Goal: Task Accomplishment & Management: Manage account settings

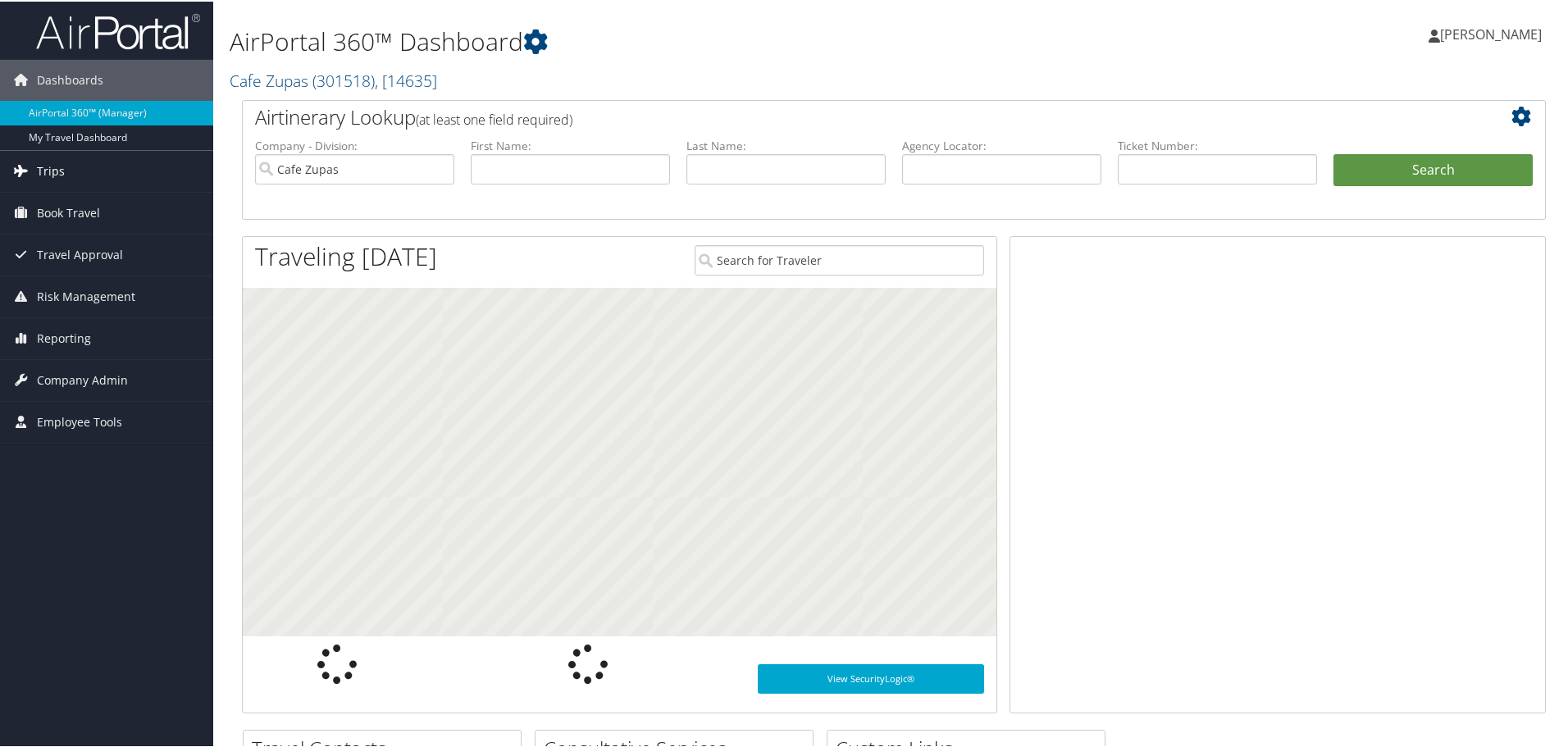
click at [125, 169] on link "Trips" at bounding box center [106, 169] width 213 height 41
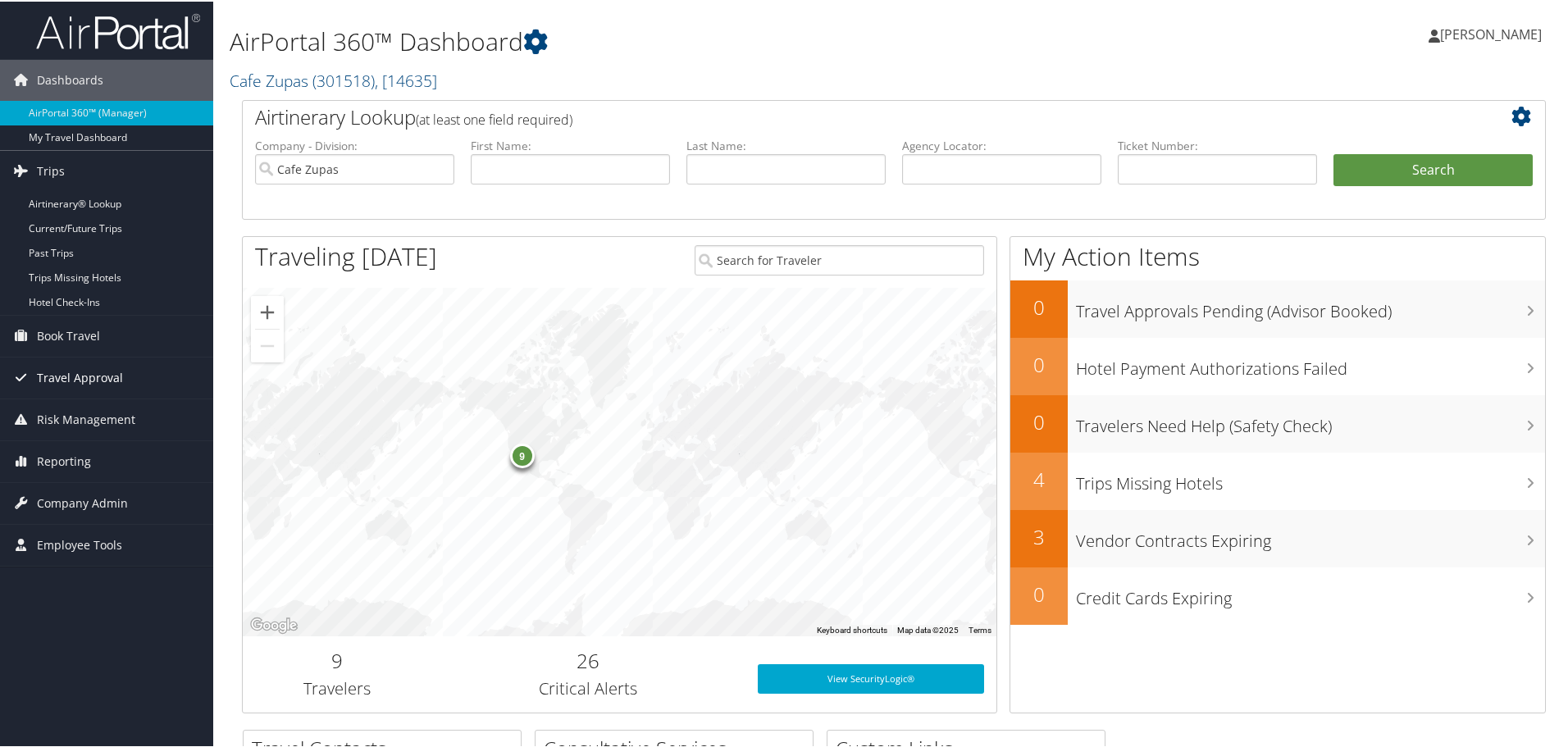
click at [133, 370] on link "Travel Approval" at bounding box center [106, 377] width 213 height 41
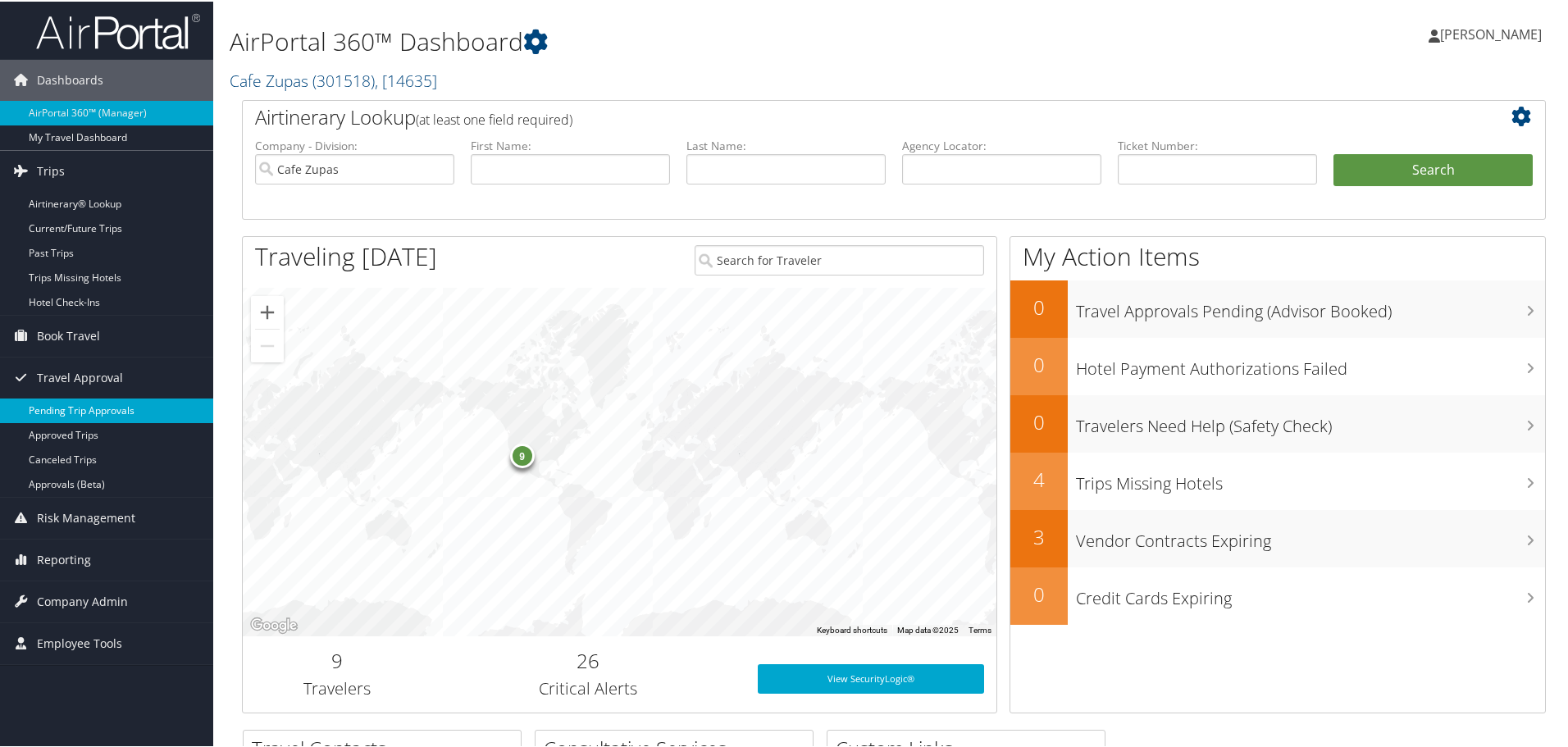
click at [118, 407] on link "Pending Trip Approvals" at bounding box center [106, 409] width 213 height 24
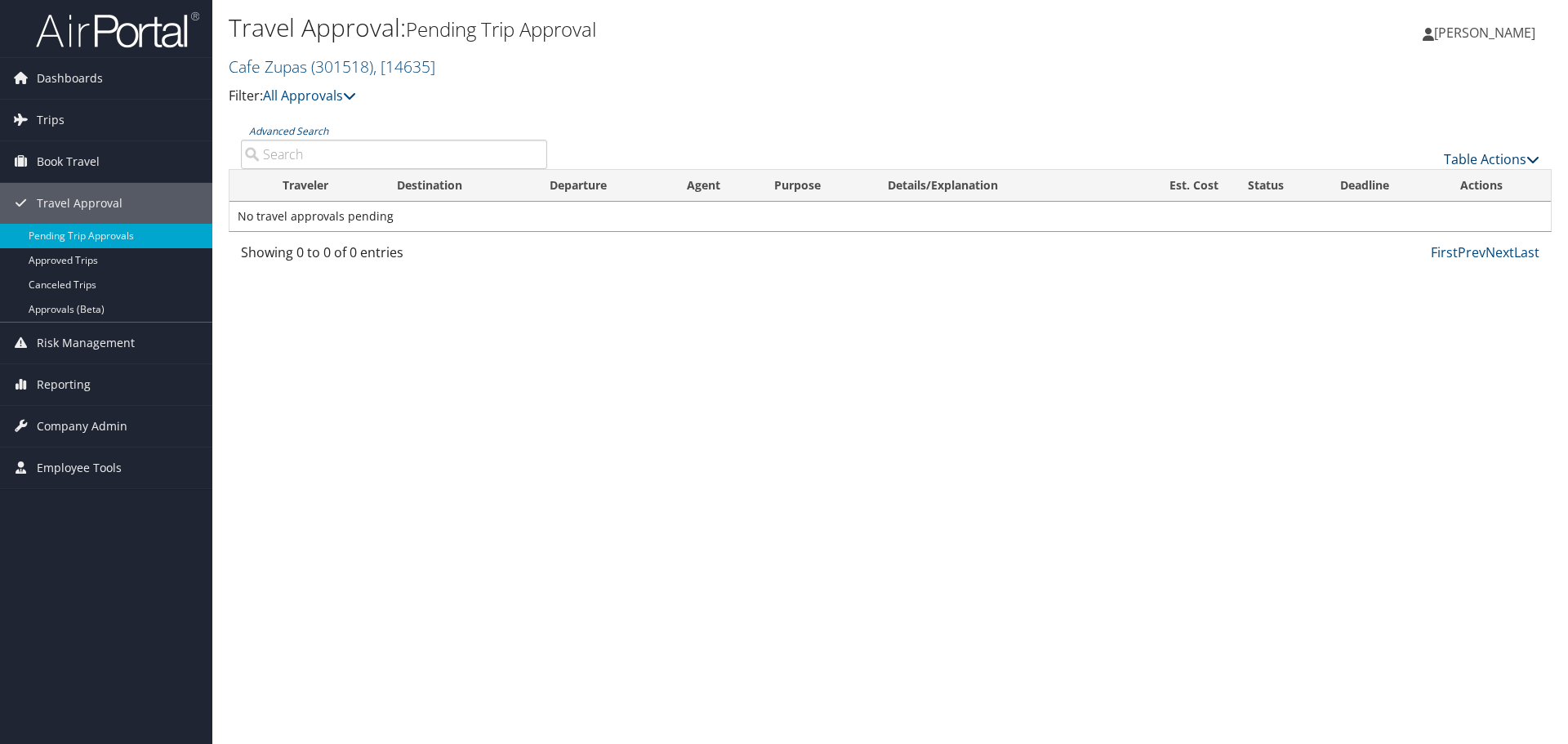
click at [1472, 158] on link "Table Actions" at bounding box center [1491, 158] width 95 height 18
click at [1472, 158] on div at bounding box center [784, 372] width 1568 height 744
click at [89, 420] on span "Company Admin" at bounding box center [82, 426] width 91 height 41
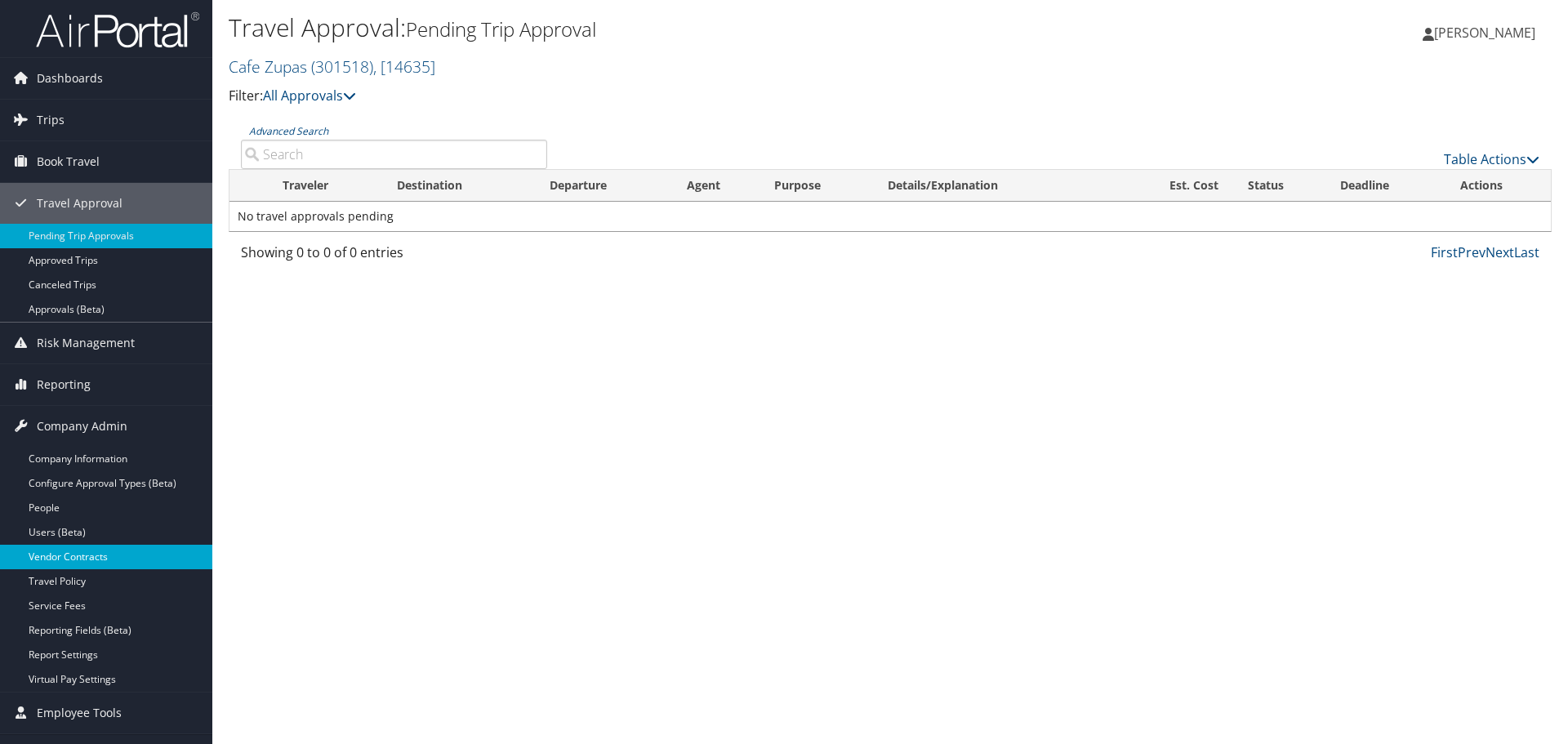
click at [156, 556] on link "Vendor Contracts" at bounding box center [106, 557] width 212 height 24
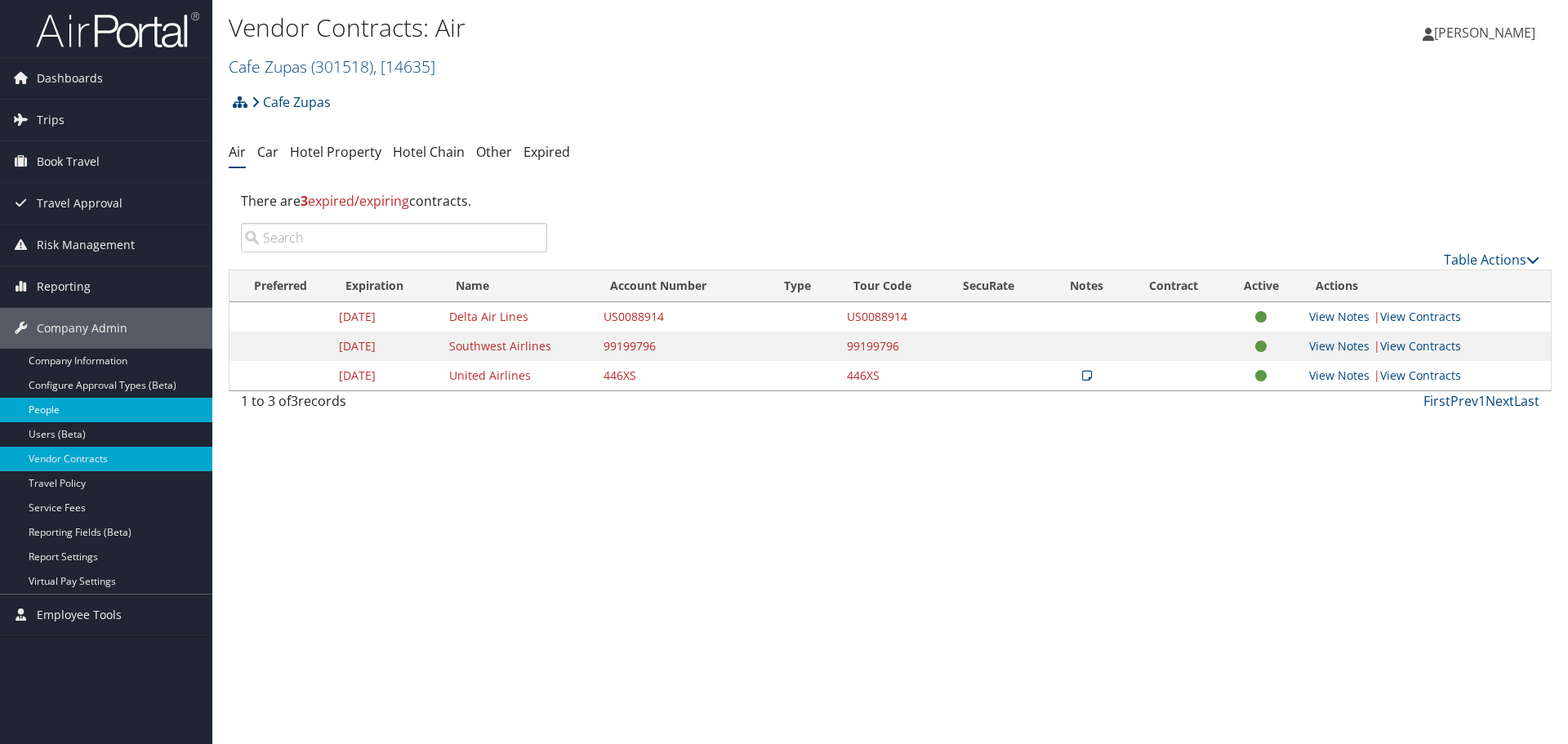
click at [161, 416] on link "People" at bounding box center [106, 410] width 212 height 24
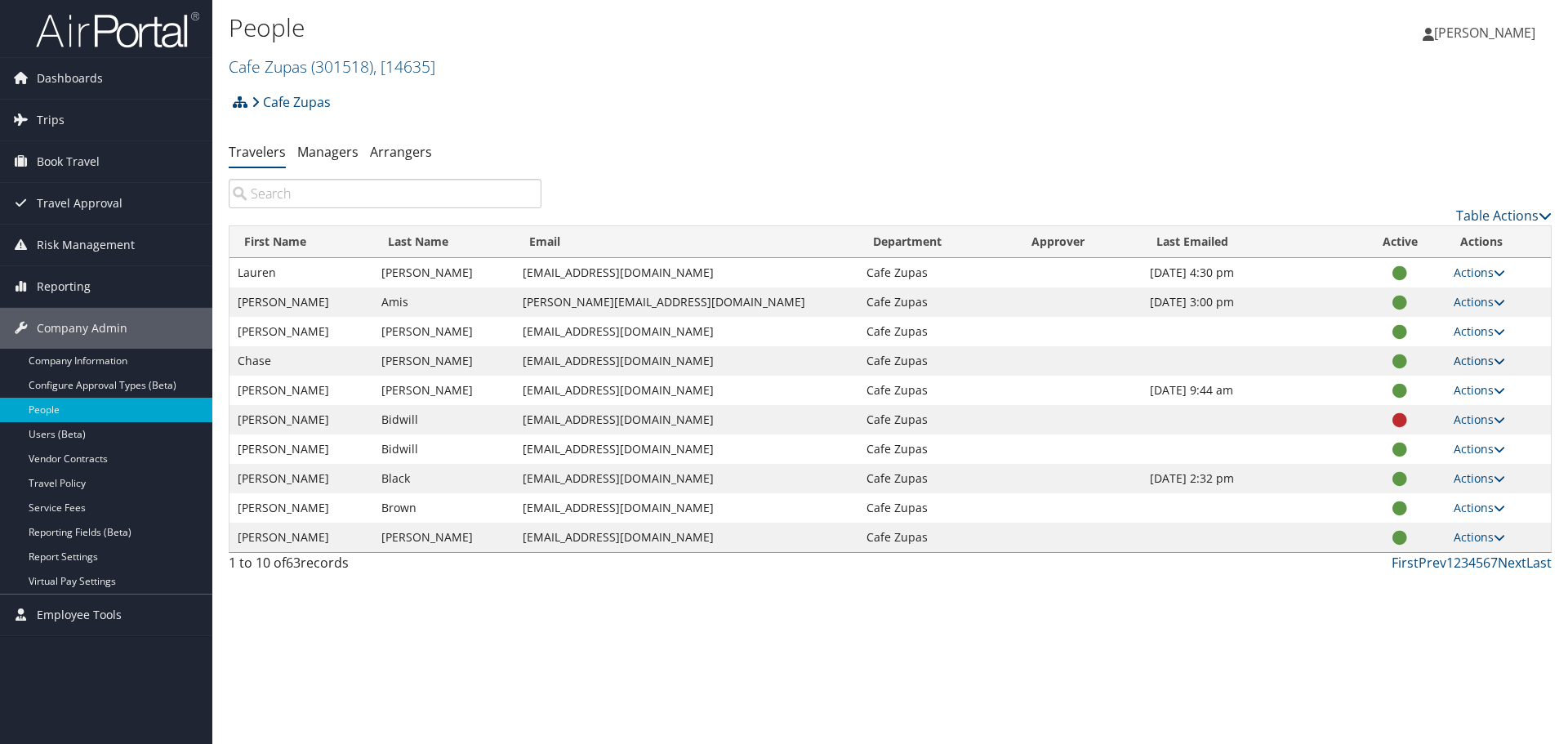
click at [1494, 361] on icon at bounding box center [1499, 360] width 11 height 11
click at [1437, 408] on link "View Profile" at bounding box center [1422, 412] width 150 height 28
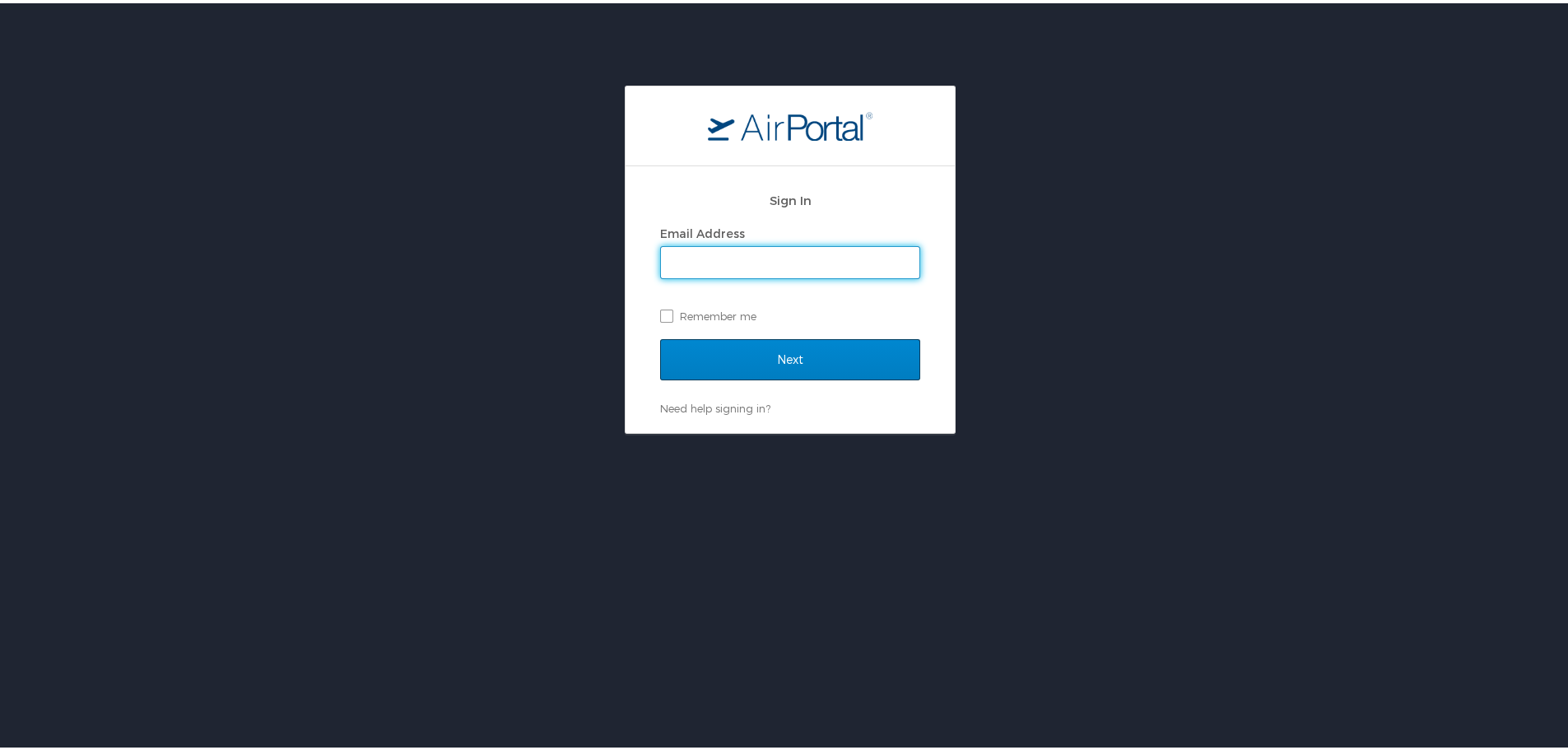
type input "[EMAIL_ADDRESS][DOMAIN_NAME]"
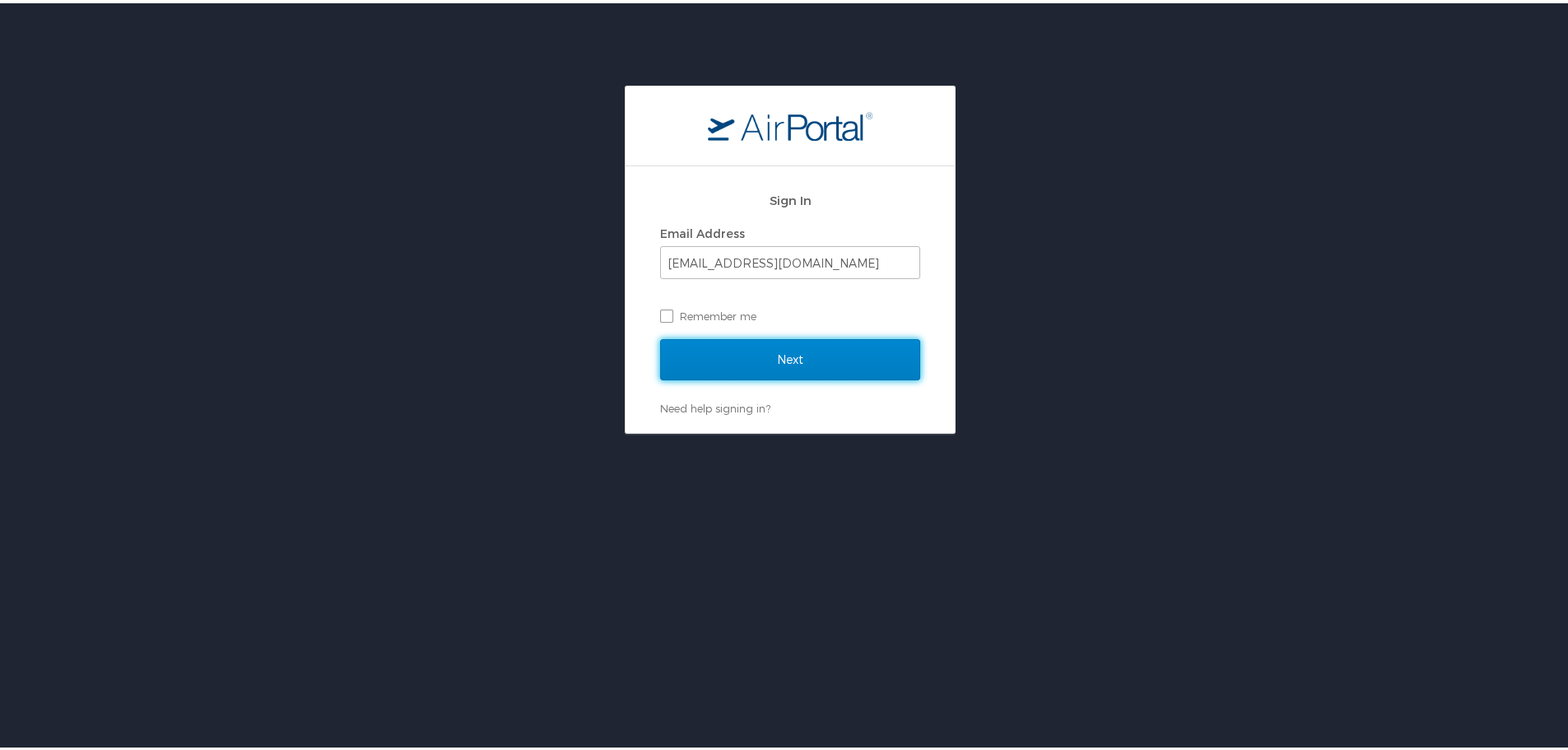
click at [793, 351] on input "Next" at bounding box center [790, 357] width 261 height 41
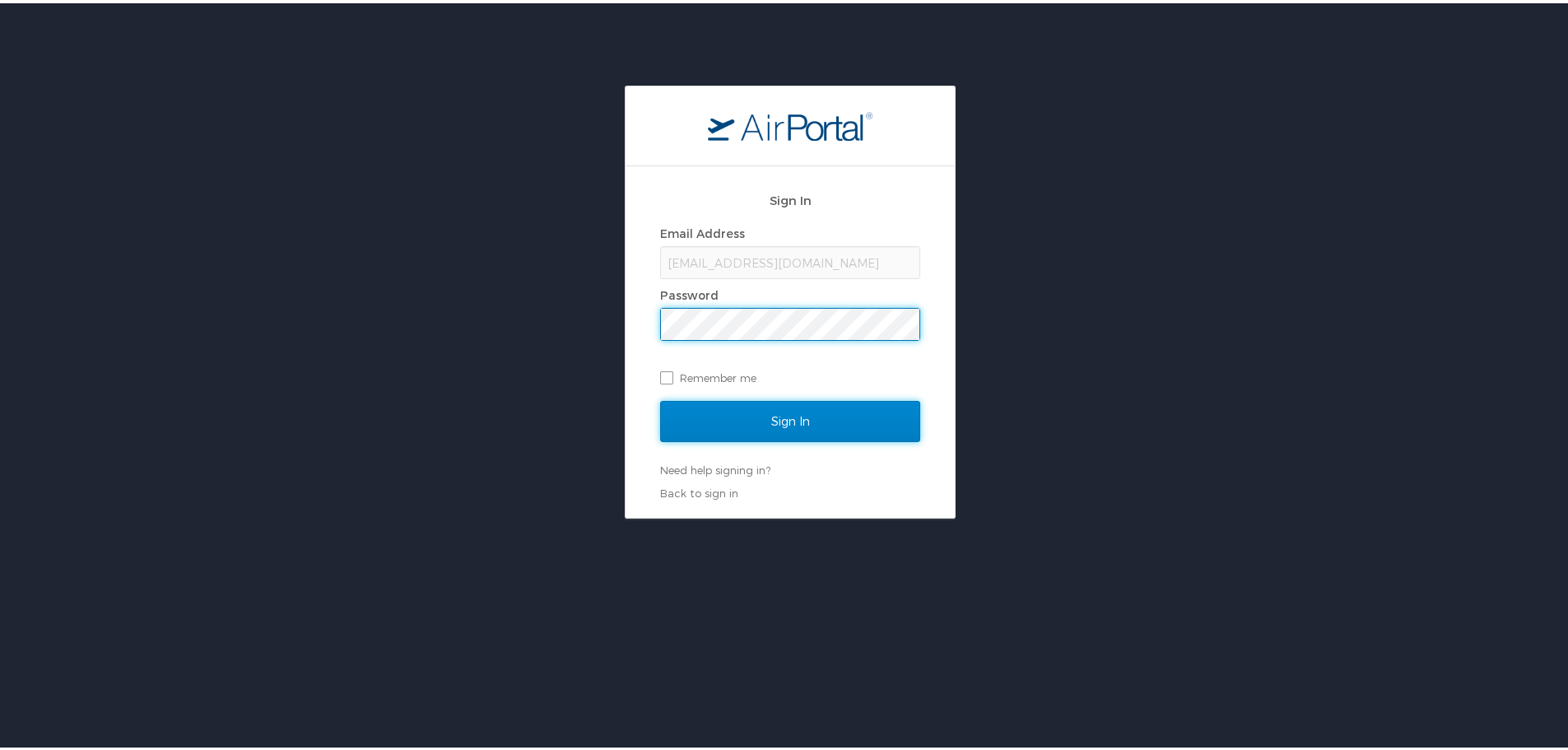
click at [774, 418] on input "Sign In" at bounding box center [790, 418] width 261 height 41
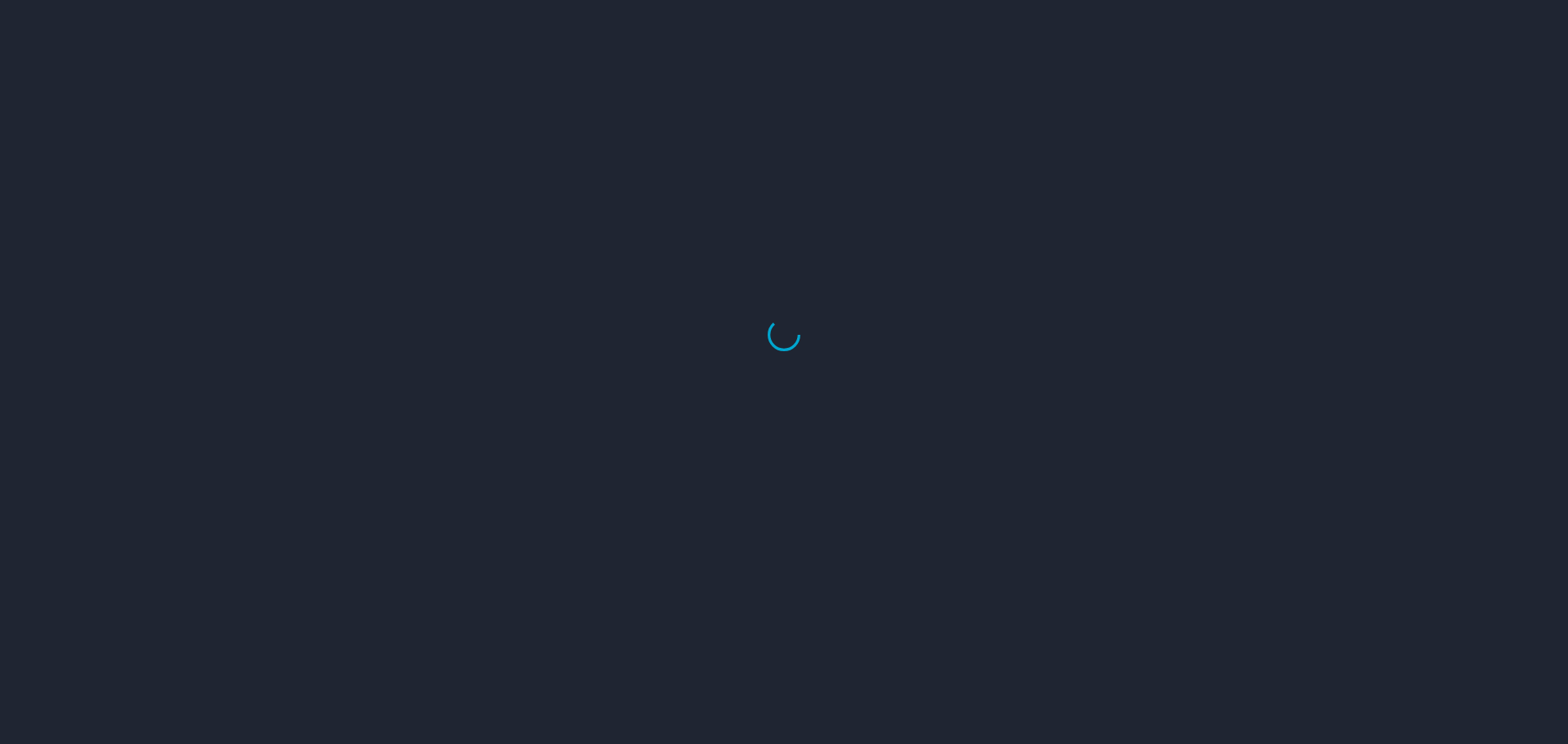
select select "US"
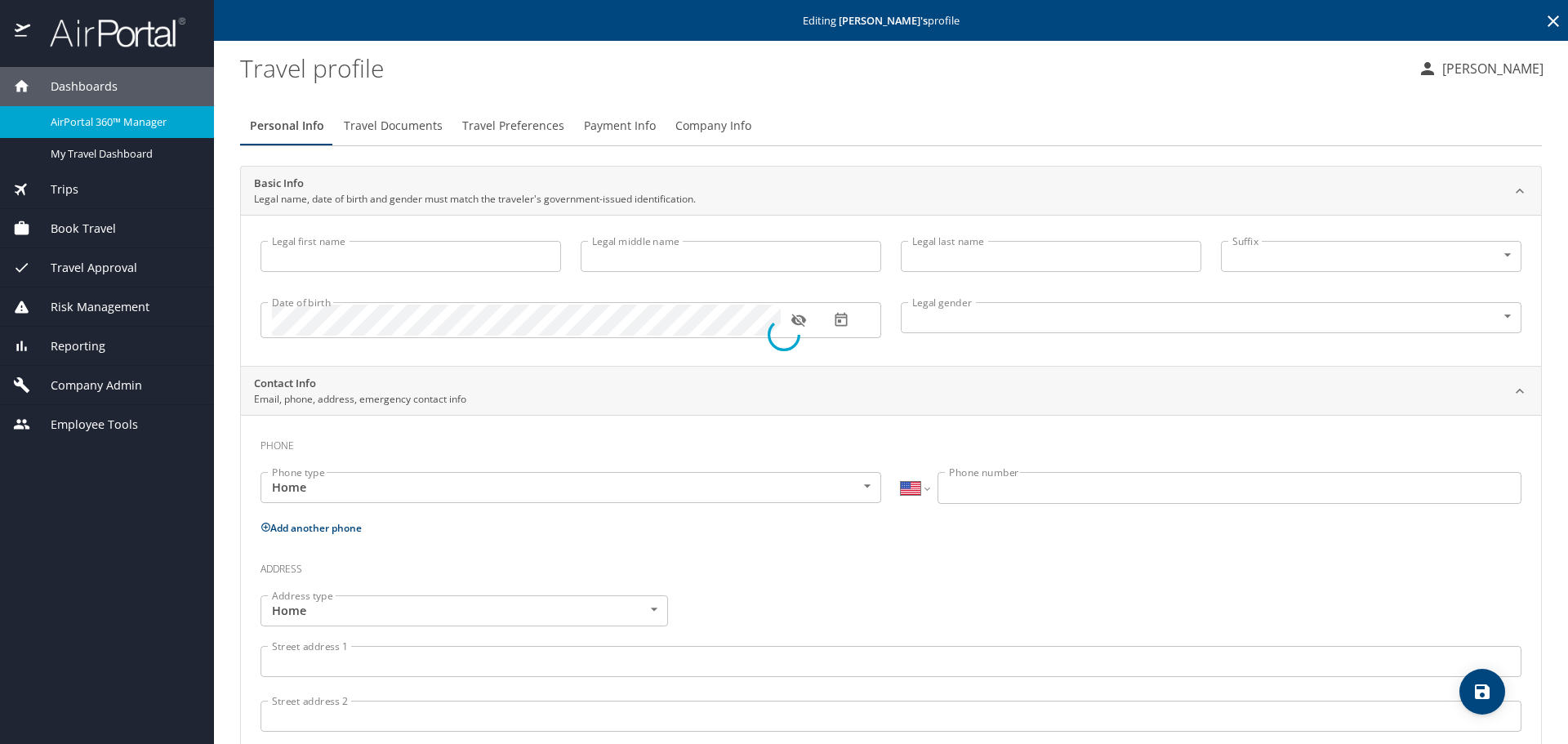
type input "Chase"
type input "Louis"
type input "Bawden"
type input "Male"
type input "Jaimie"
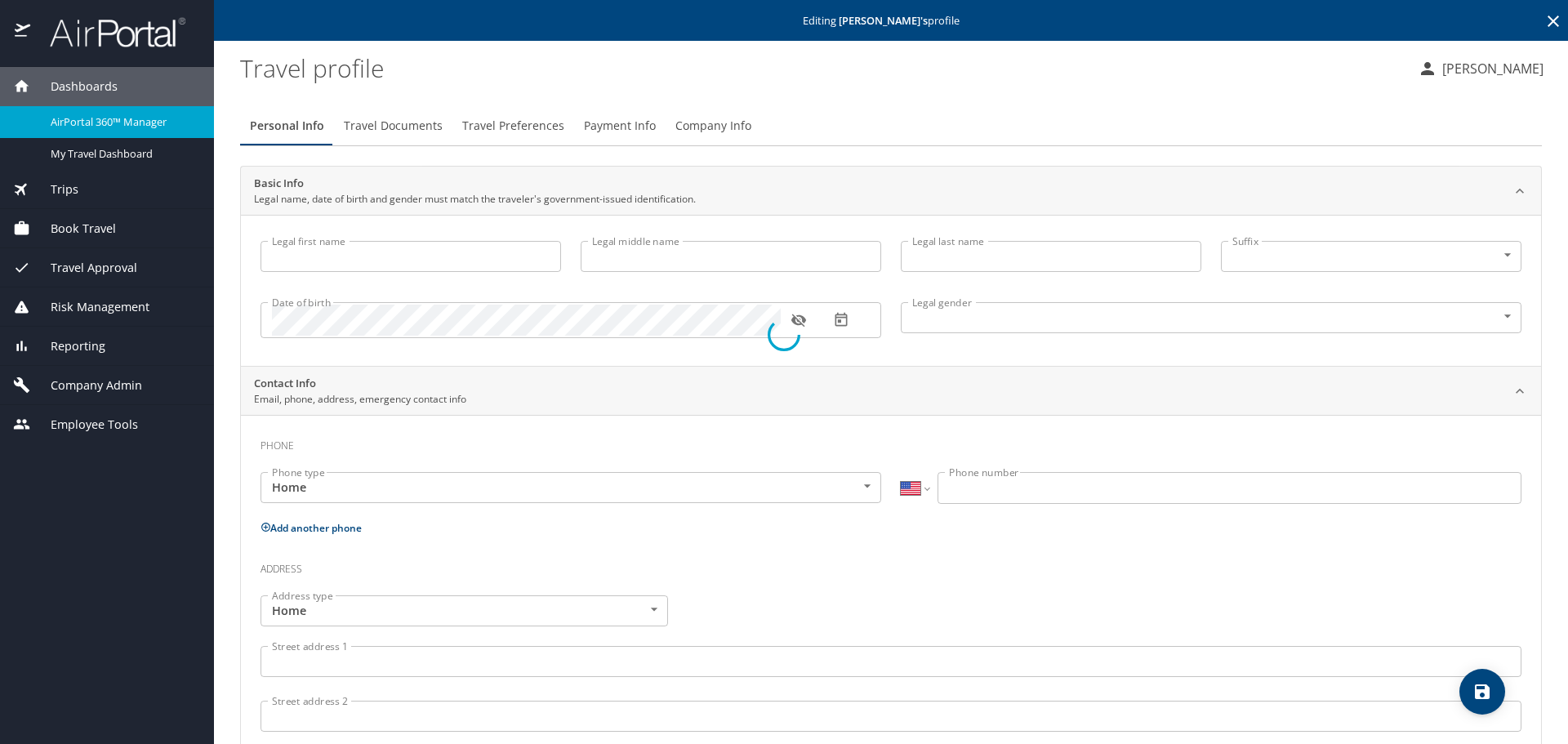
type input "[PERSON_NAME]"
type input "(801) 520-9832"
type input "jaimie.bawden@gmail.com"
select select "US"
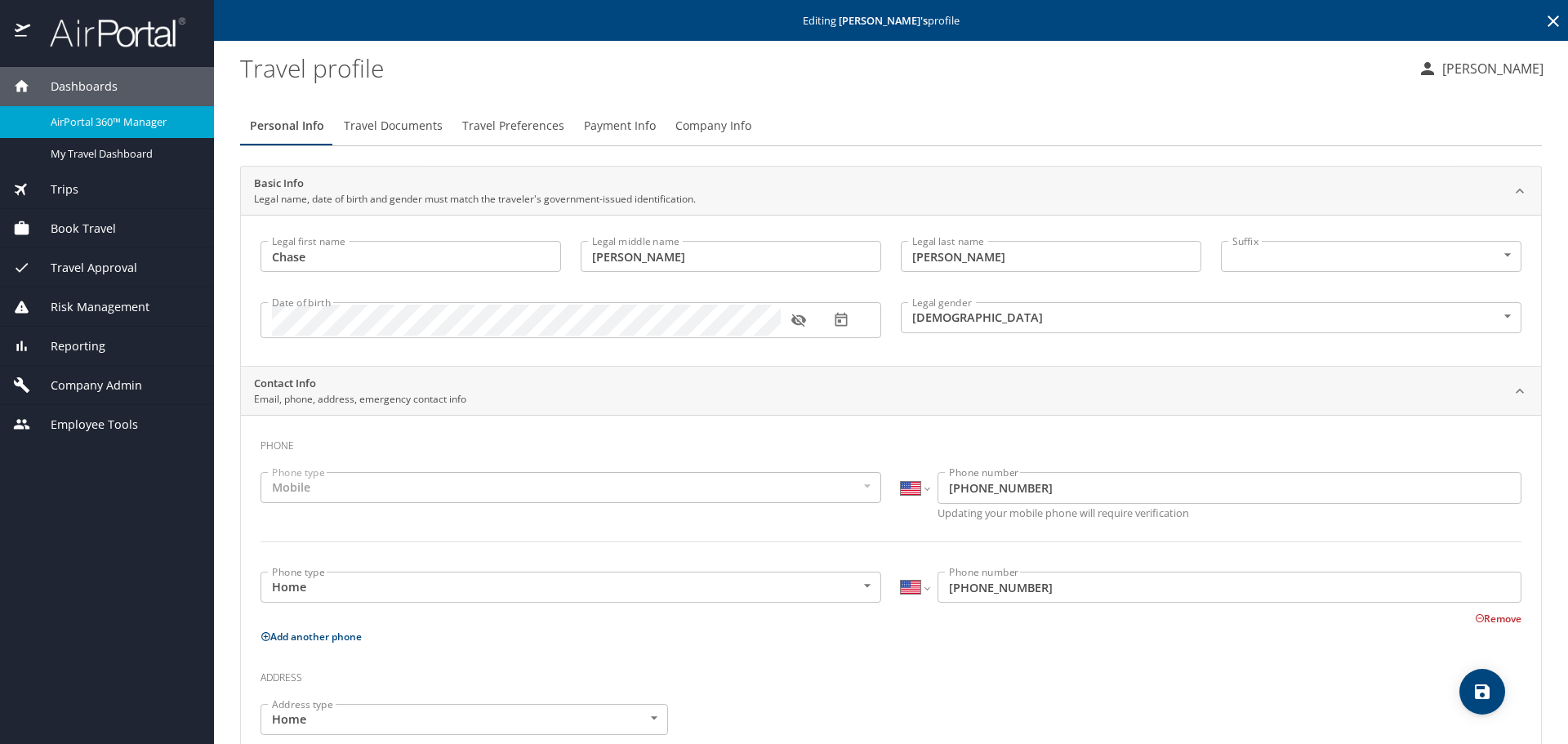
click at [690, 134] on span "Company Info" at bounding box center [714, 126] width 76 height 20
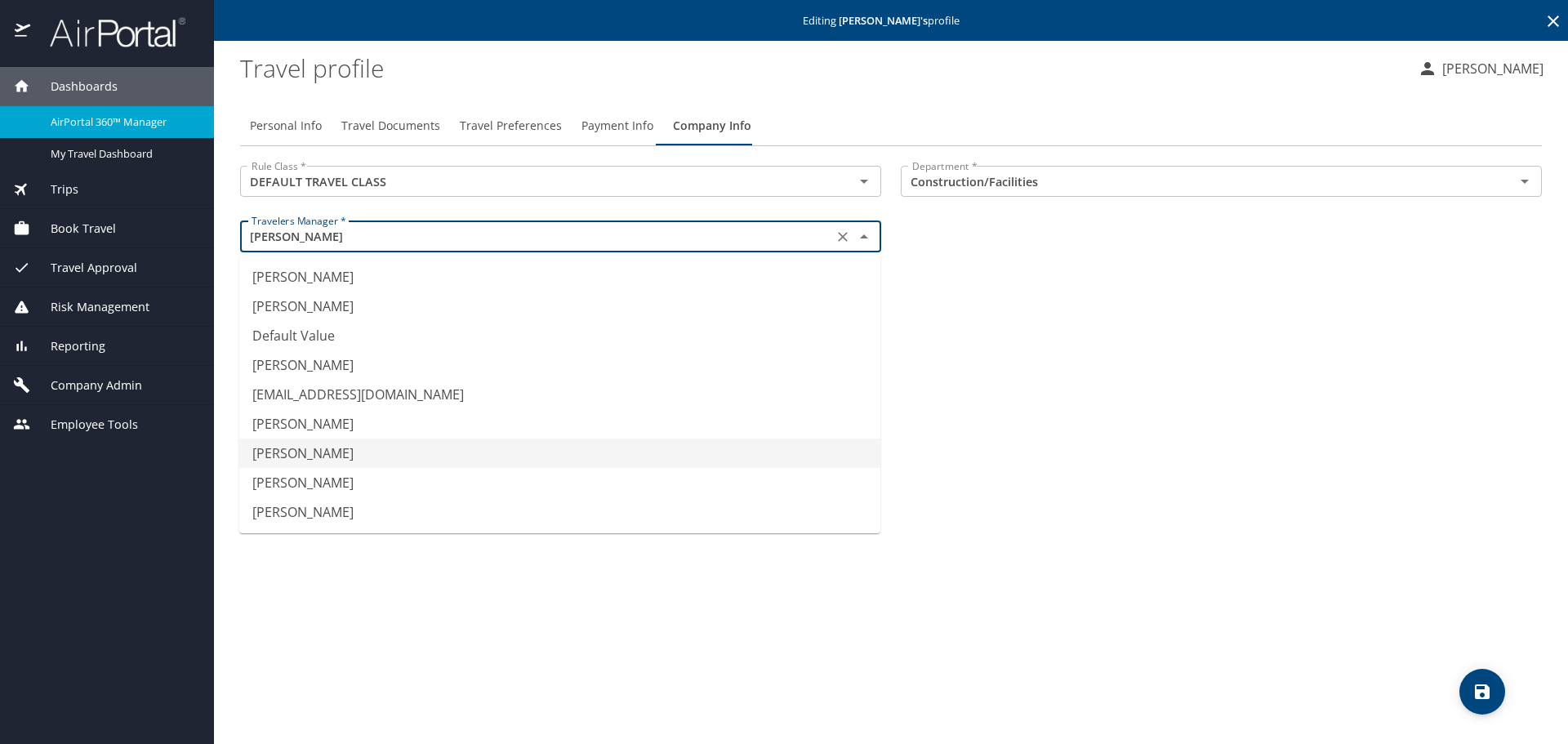
click at [733, 243] on input "Travis Larsen" at bounding box center [536, 235] width 583 height 21
click at [1171, 322] on div "Personal Info Travel Documents Travel Preferences Payment Info Company Info Rul…" at bounding box center [891, 418] width 1302 height 651
click at [667, 233] on input "Travis Larsen" at bounding box center [536, 235] width 583 height 21
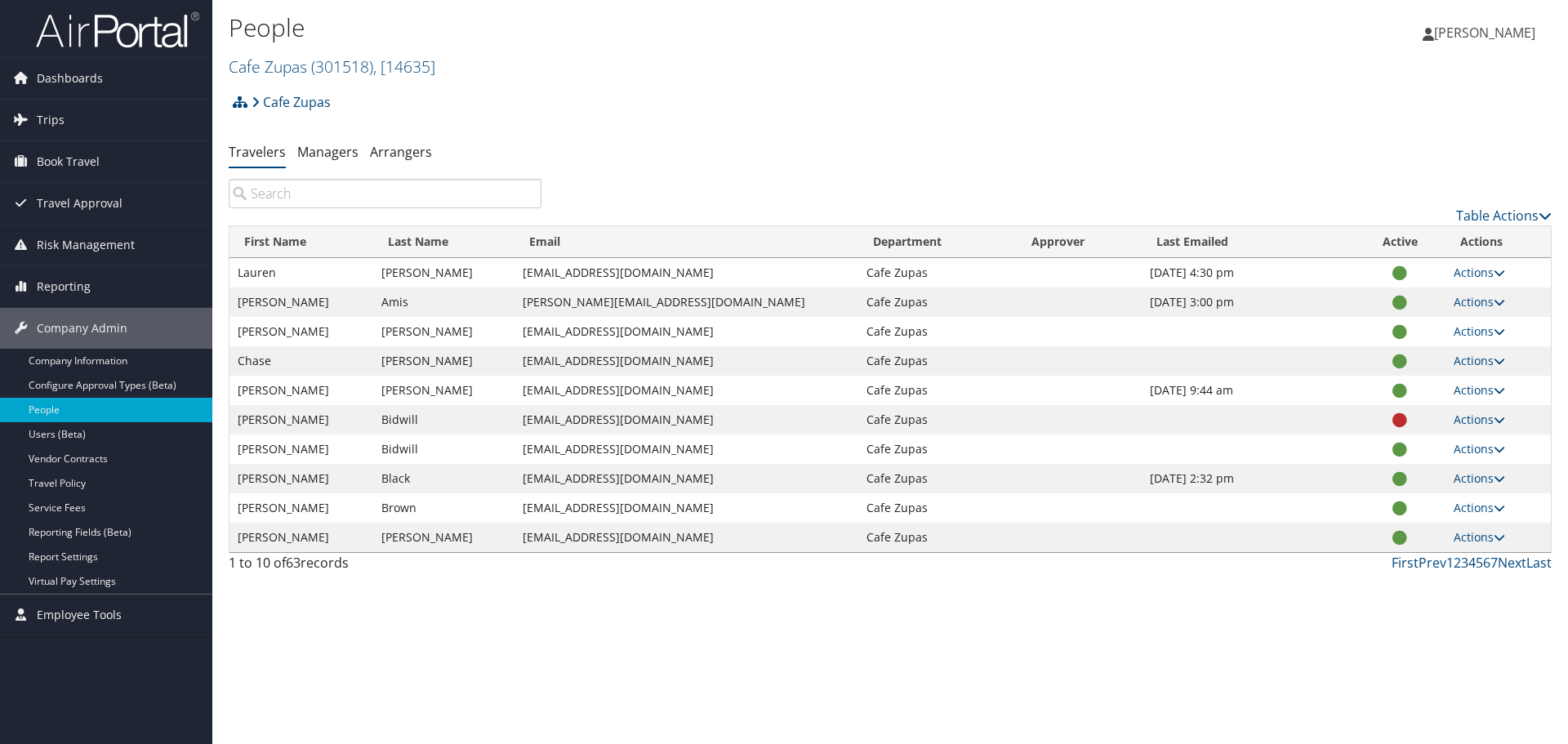
click at [368, 183] on input "search" at bounding box center [386, 194] width 313 height 30
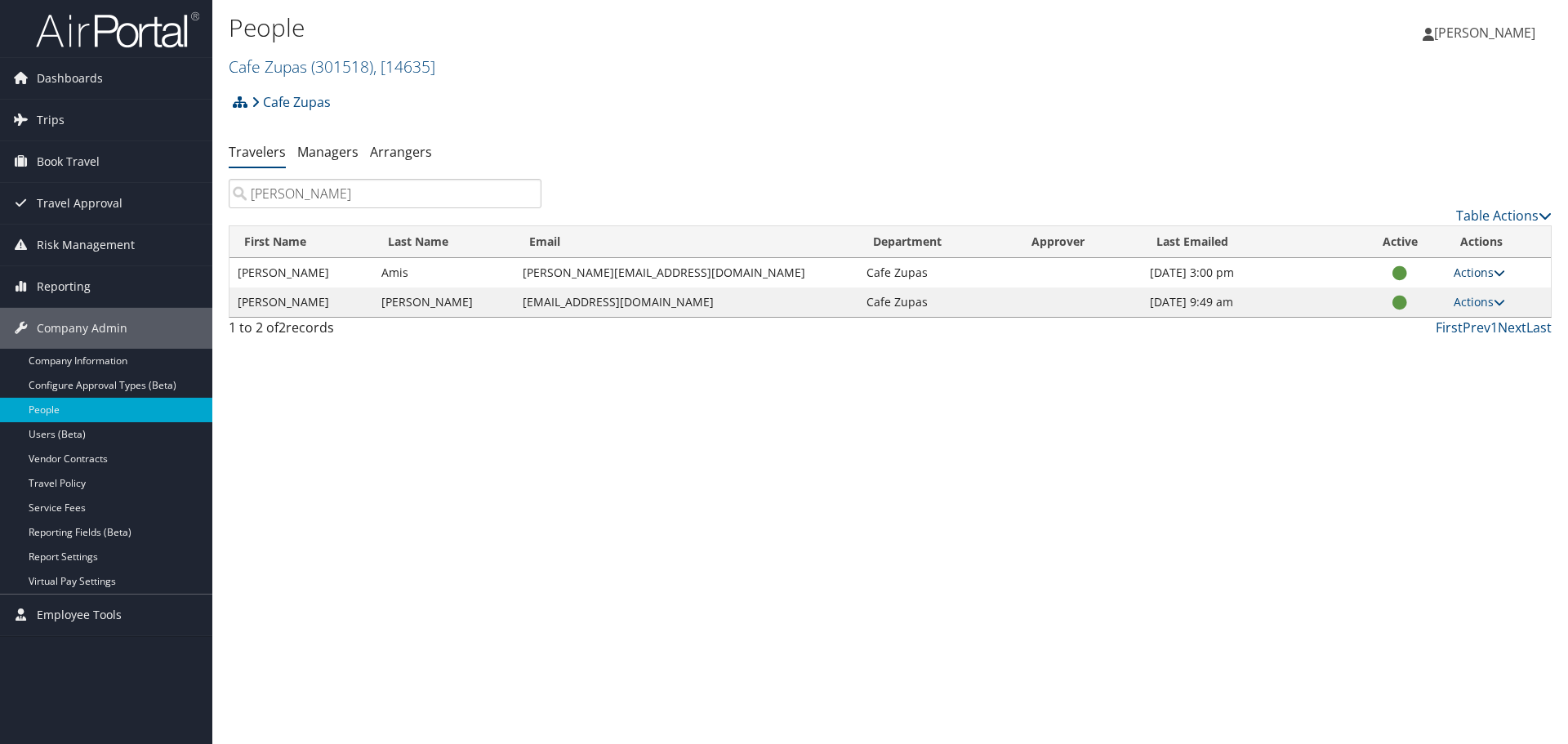
type input "kevin"
click at [1481, 271] on link "Actions" at bounding box center [1480, 272] width 52 height 16
click at [1437, 296] on link "User Settings" at bounding box center [1422, 296] width 150 height 28
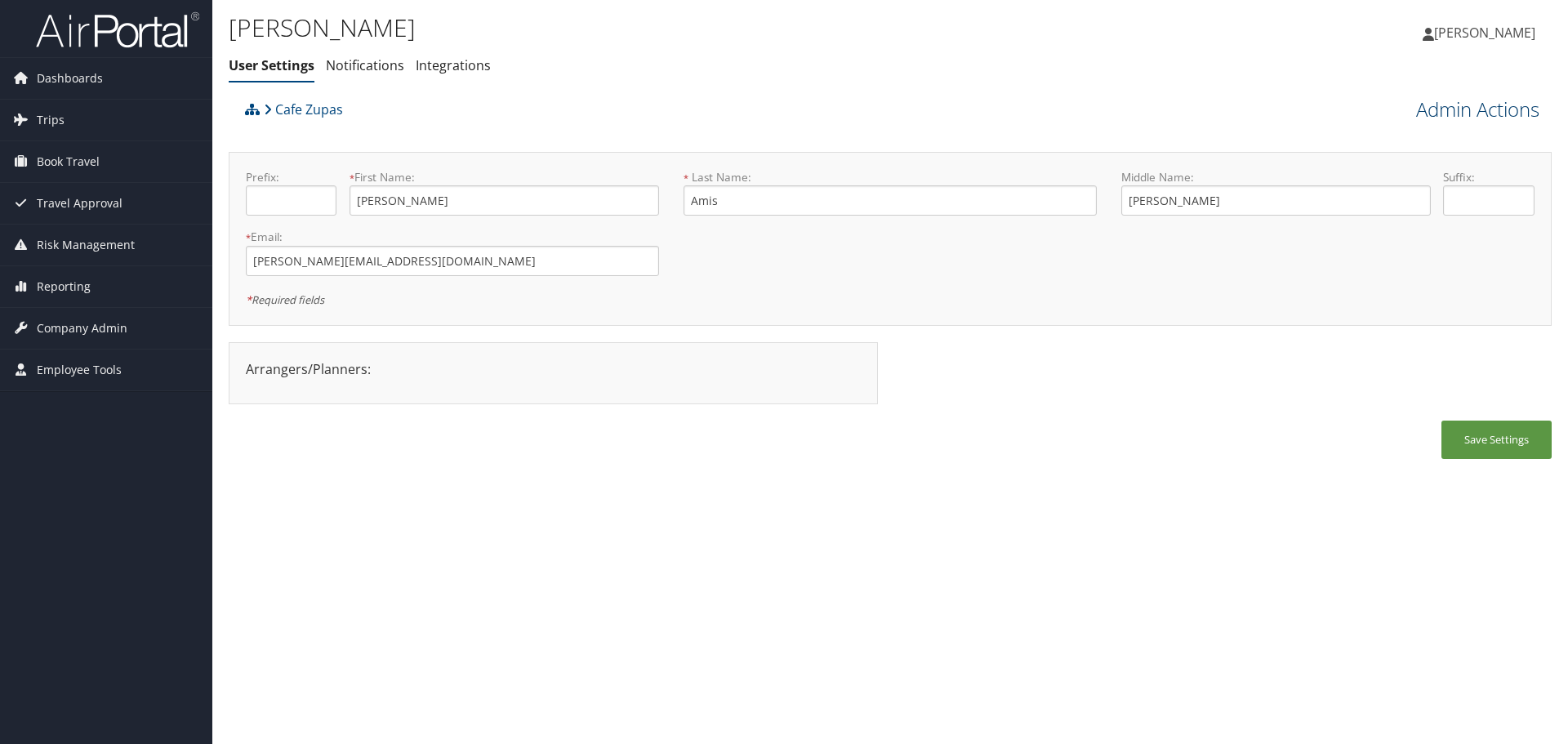
click at [1439, 118] on link "Admin Actions" at bounding box center [1477, 109] width 123 height 28
click at [1401, 141] on link "View Profile" at bounding box center [1432, 140] width 215 height 28
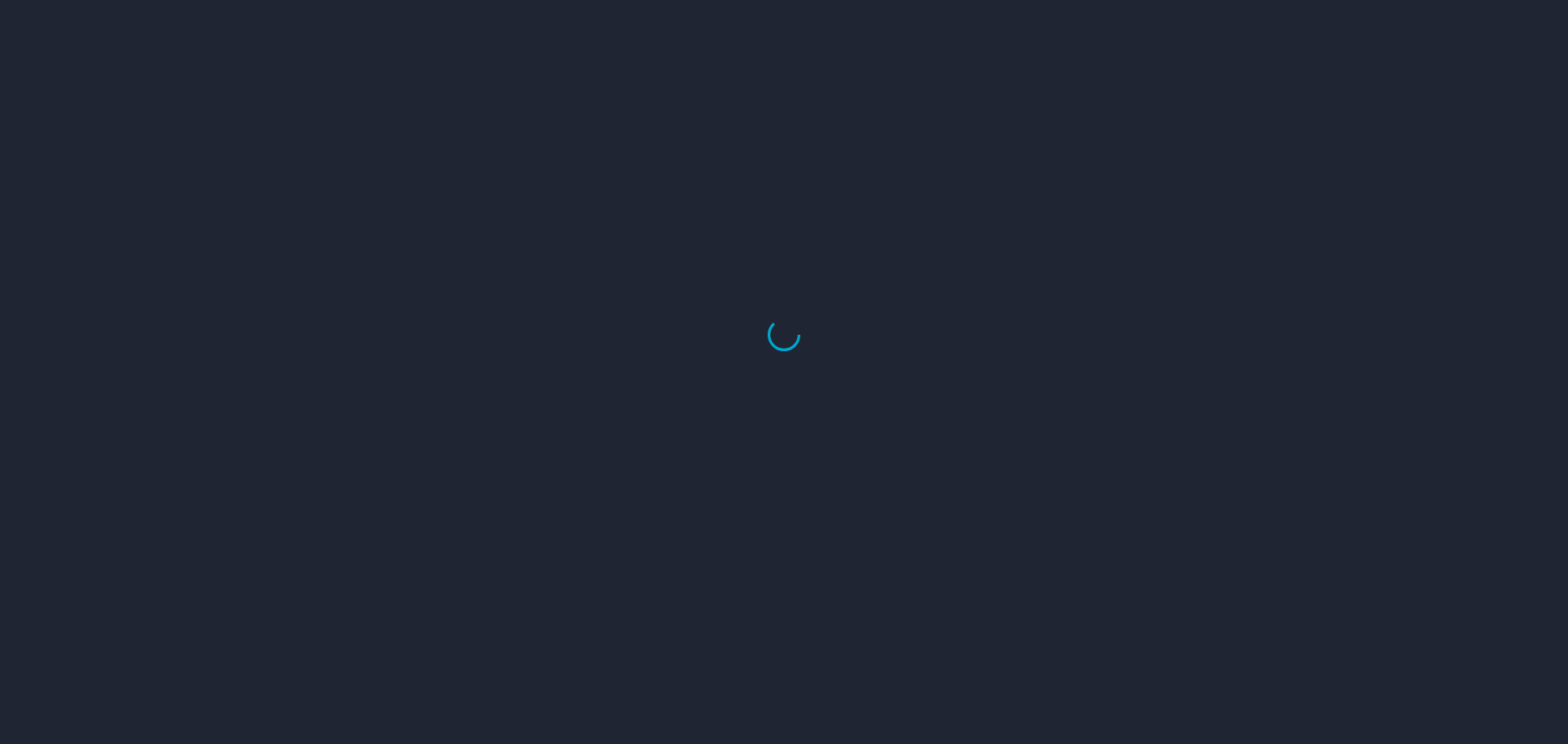
select select "US"
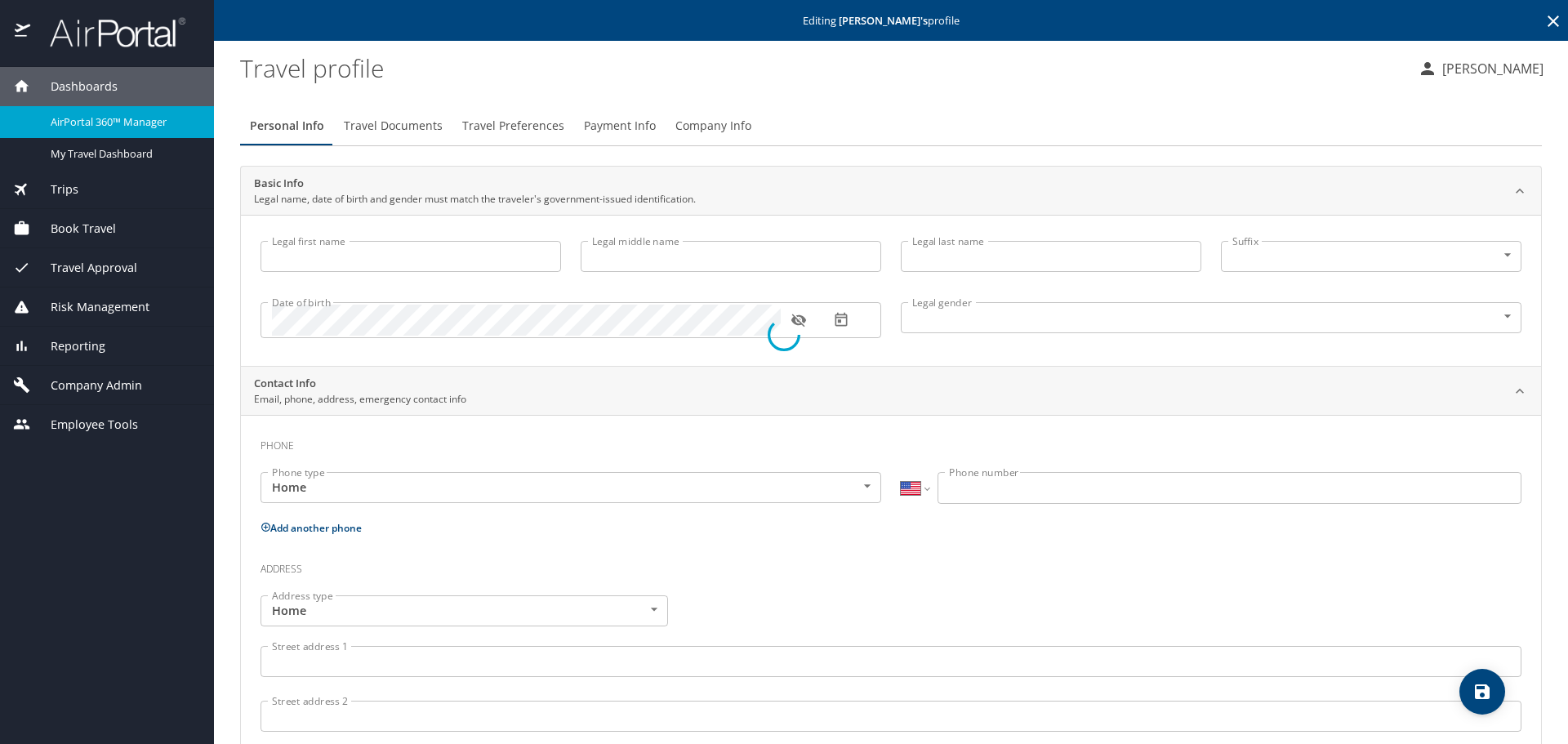
type input "[PERSON_NAME]"
type input "Christopher"
type input "Amis"
type input "Male"
select select "US"
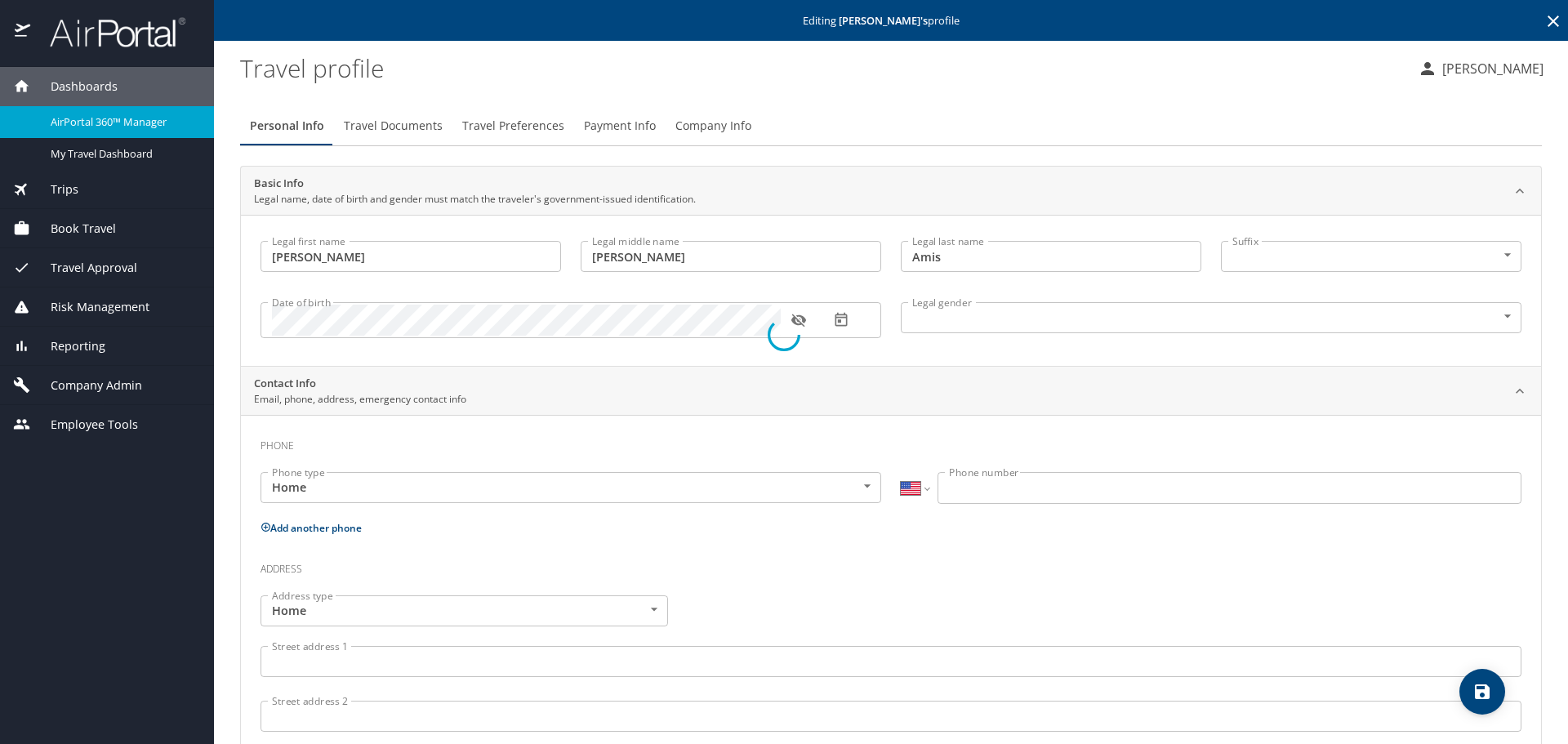
select select "HR"
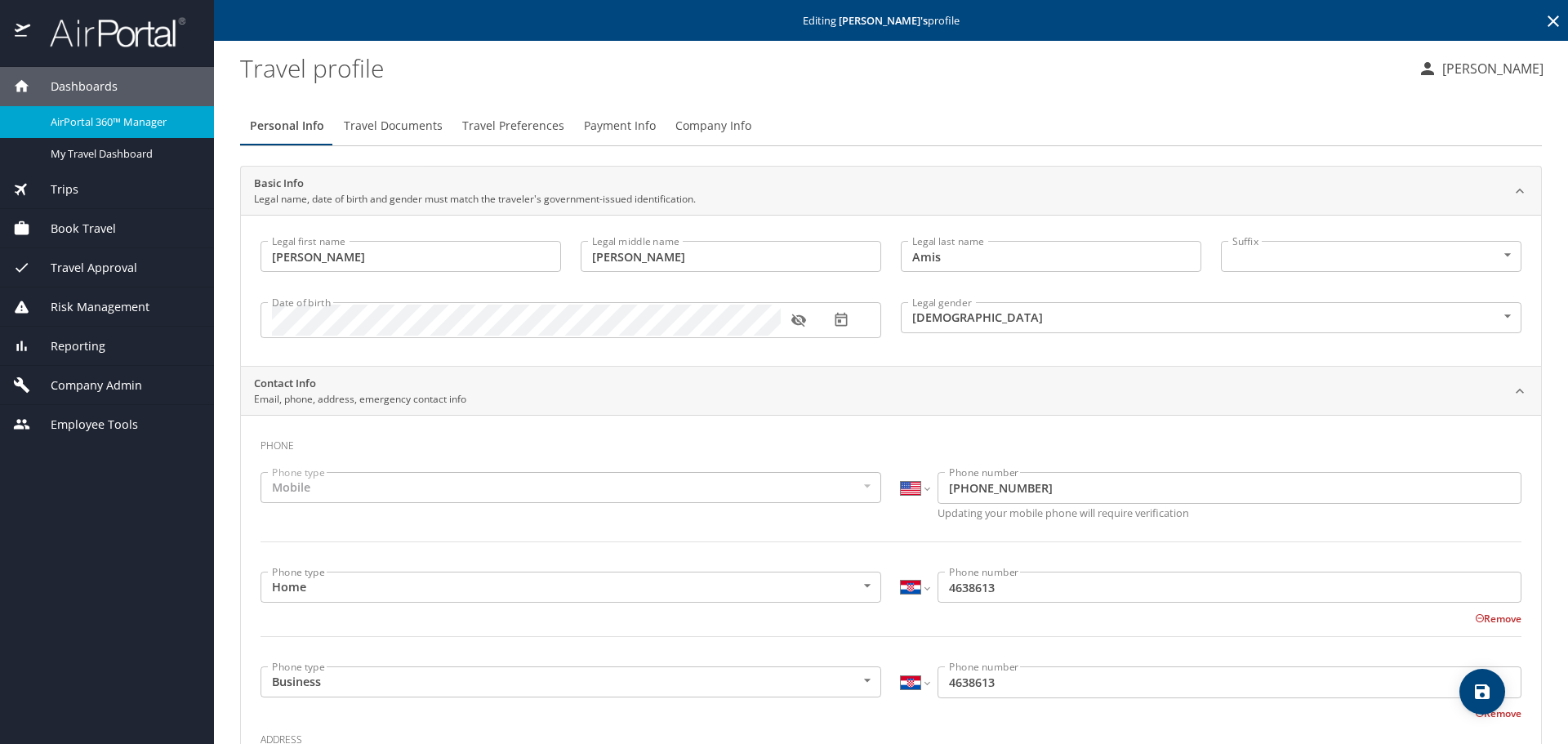
click at [706, 122] on span "Company Info" at bounding box center [714, 126] width 76 height 20
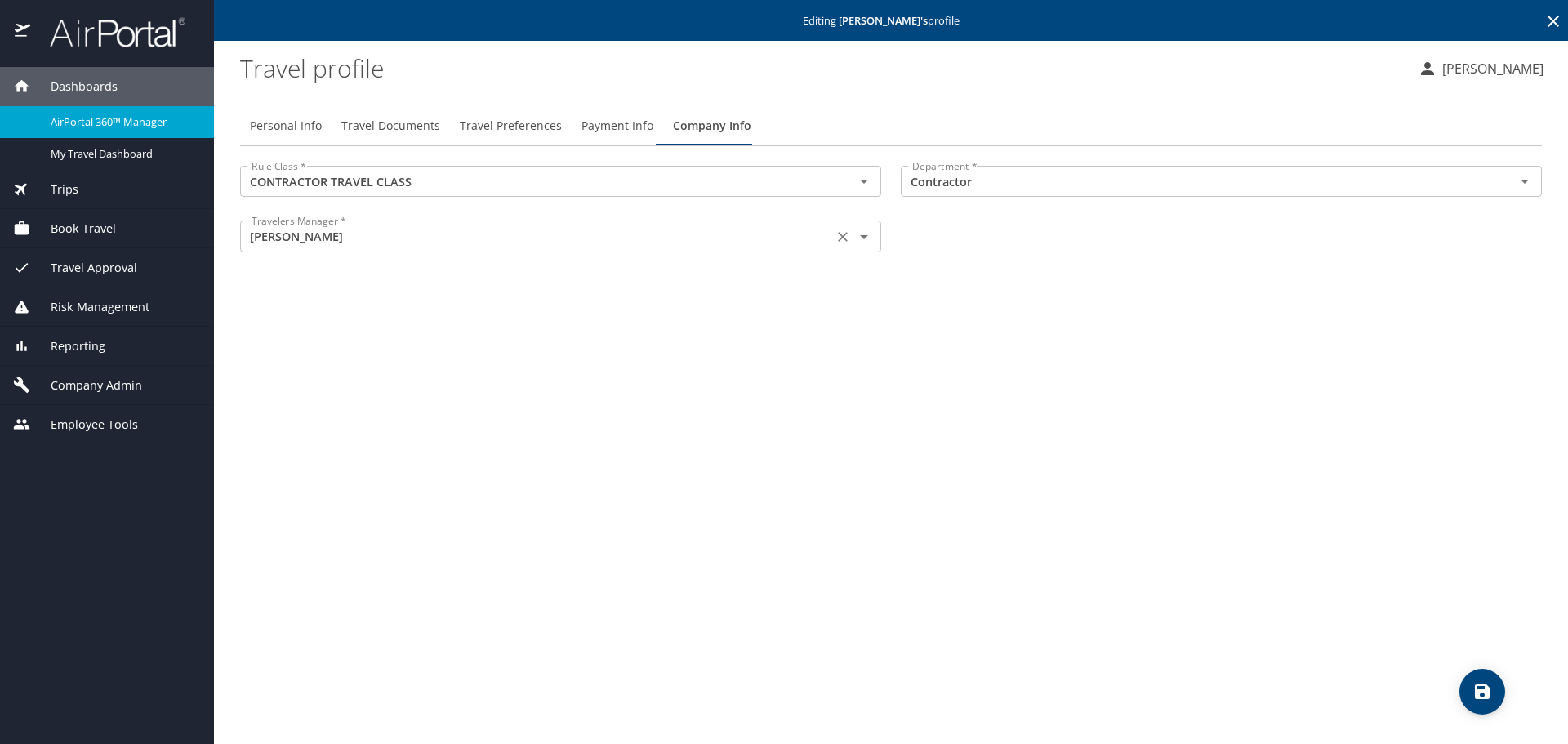
click at [680, 243] on input "Tyler Harris" at bounding box center [536, 235] width 583 height 21
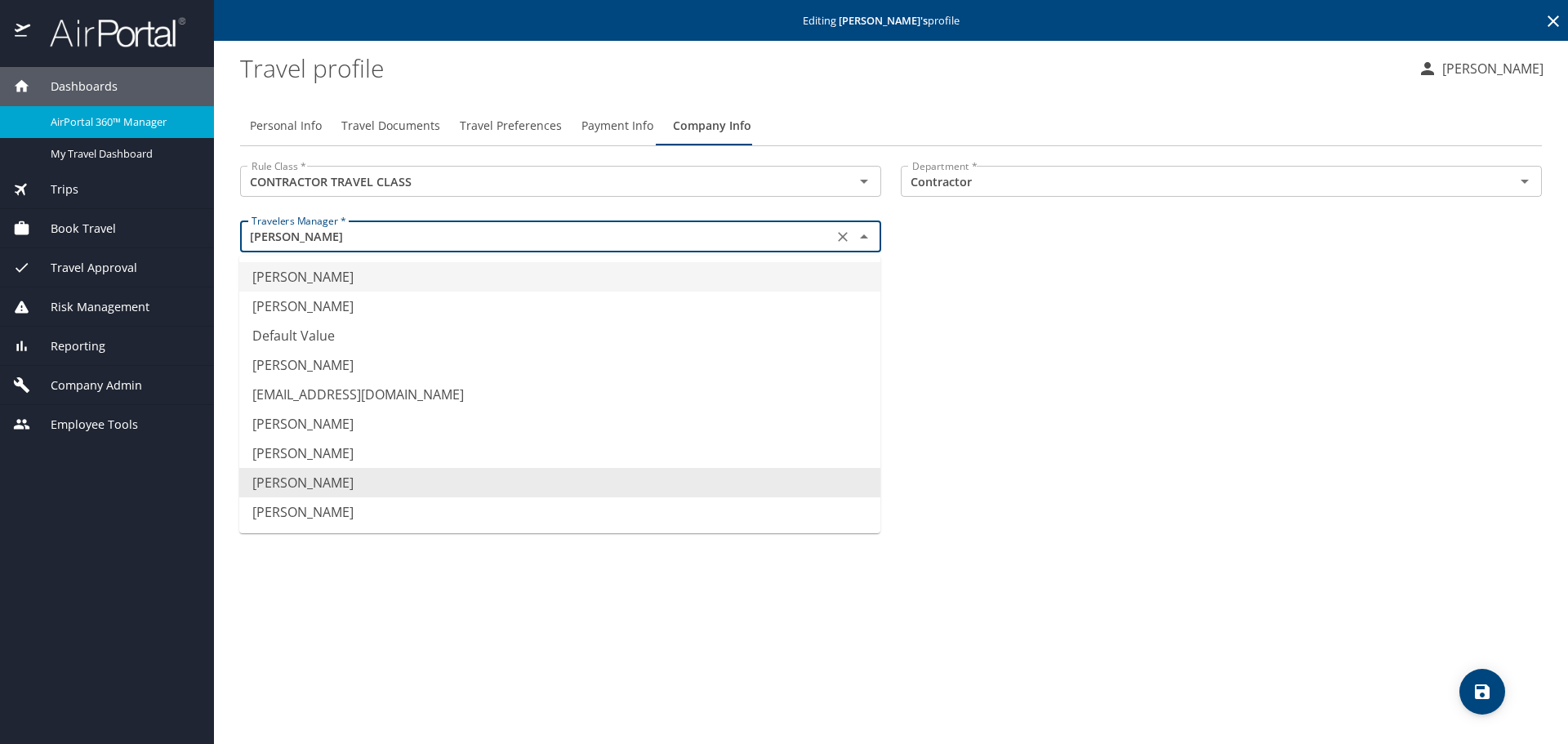
click at [647, 287] on li "Chase Bawden" at bounding box center [560, 277] width 641 height 30
type input "Chase Bawden"
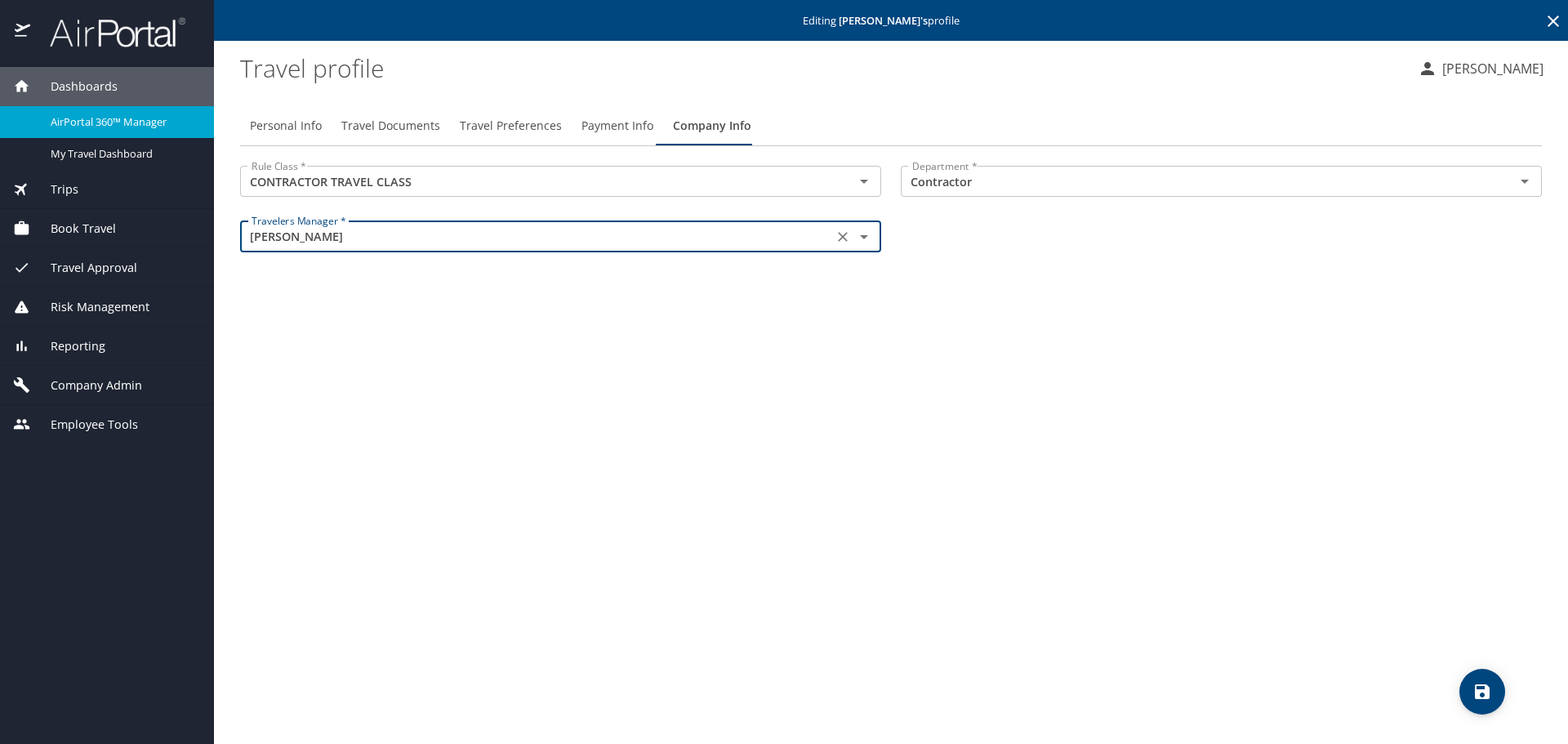
click at [1155, 349] on div "Personal Info Travel Documents Travel Preferences Payment Info Company Info Rul…" at bounding box center [891, 418] width 1302 height 651
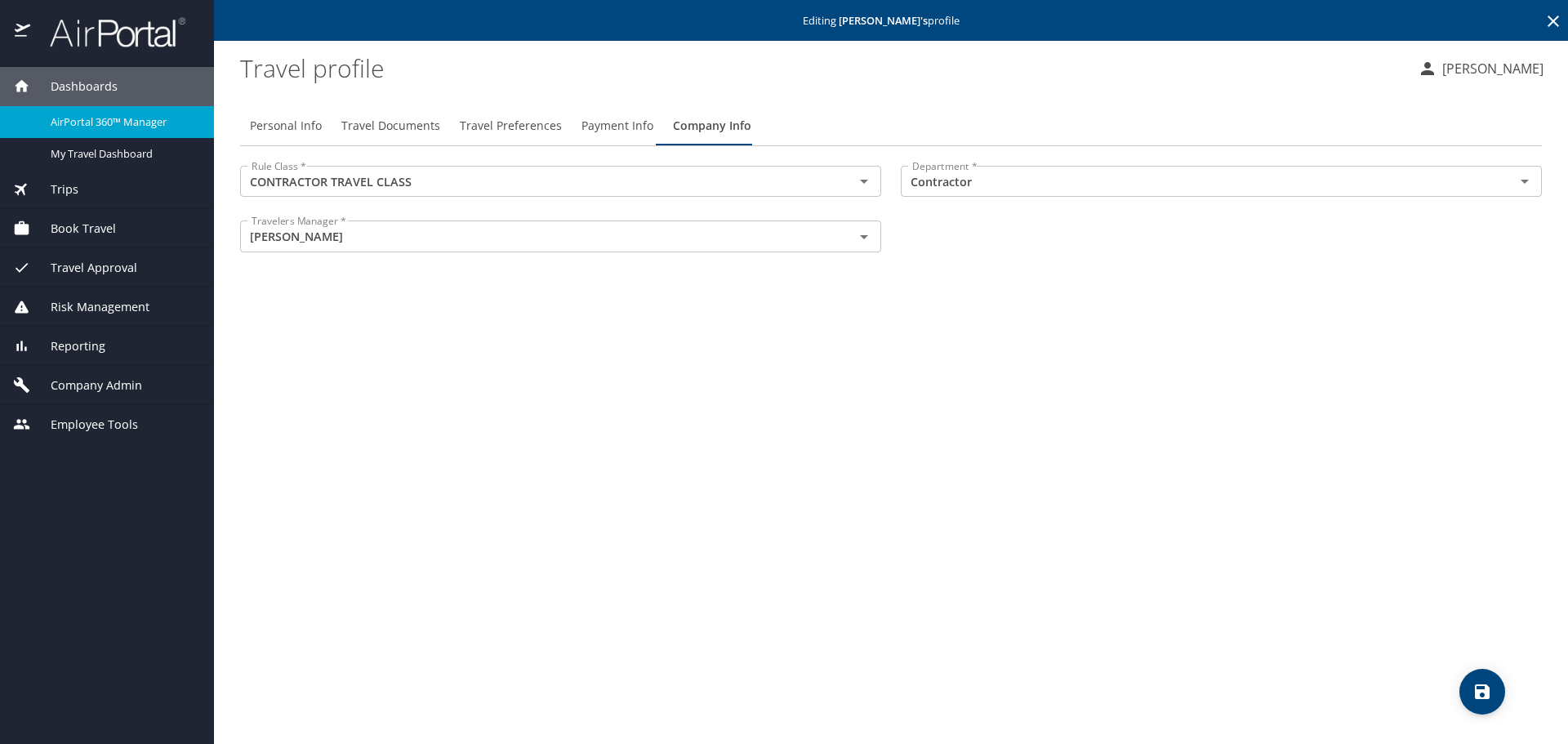
click at [1257, 472] on div "Personal Info Travel Documents Travel Preferences Payment Info Company Info Rul…" at bounding box center [891, 418] width 1302 height 651
click at [264, 128] on span "Personal Info" at bounding box center [286, 126] width 72 height 20
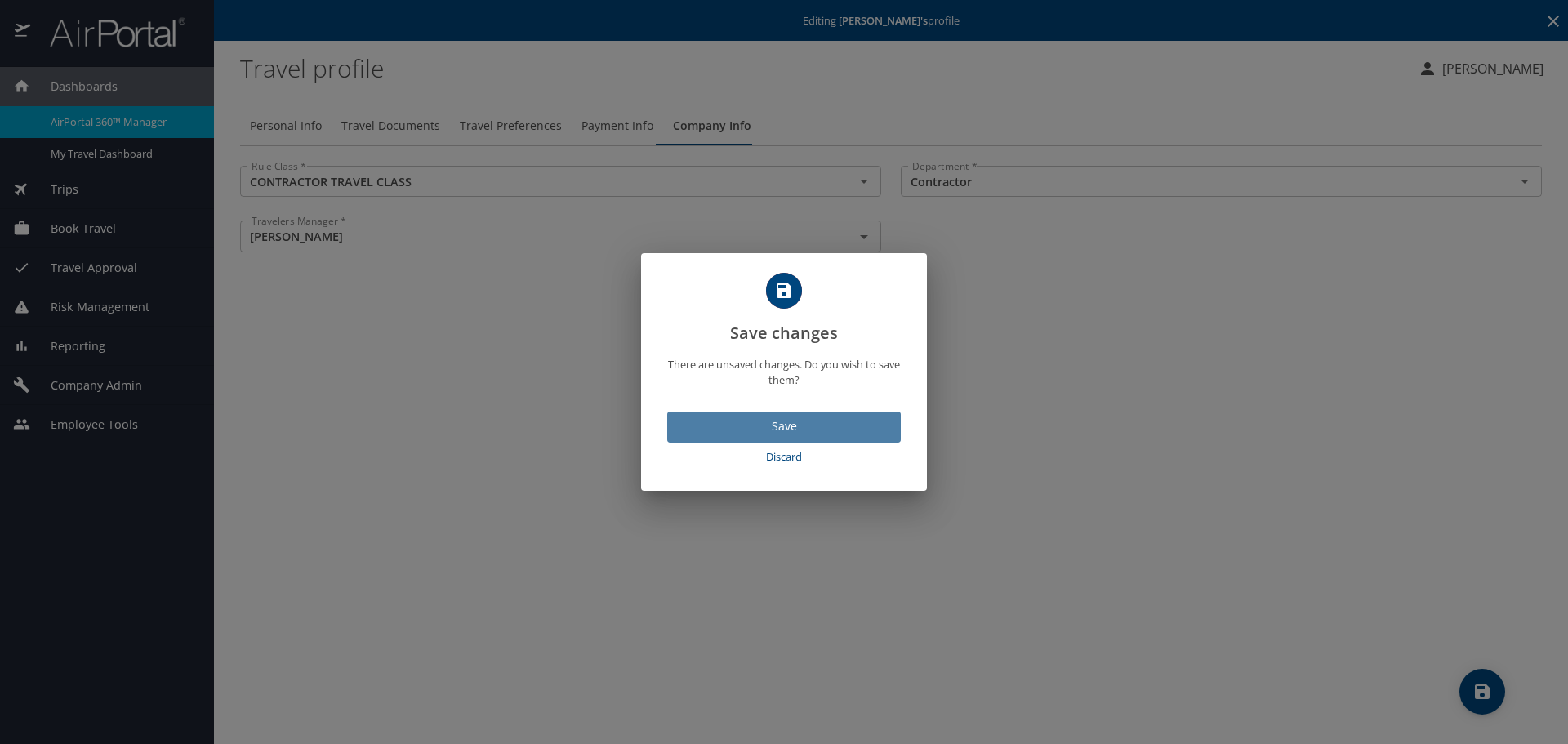
click at [845, 422] on span "Save" at bounding box center [784, 427] width 208 height 20
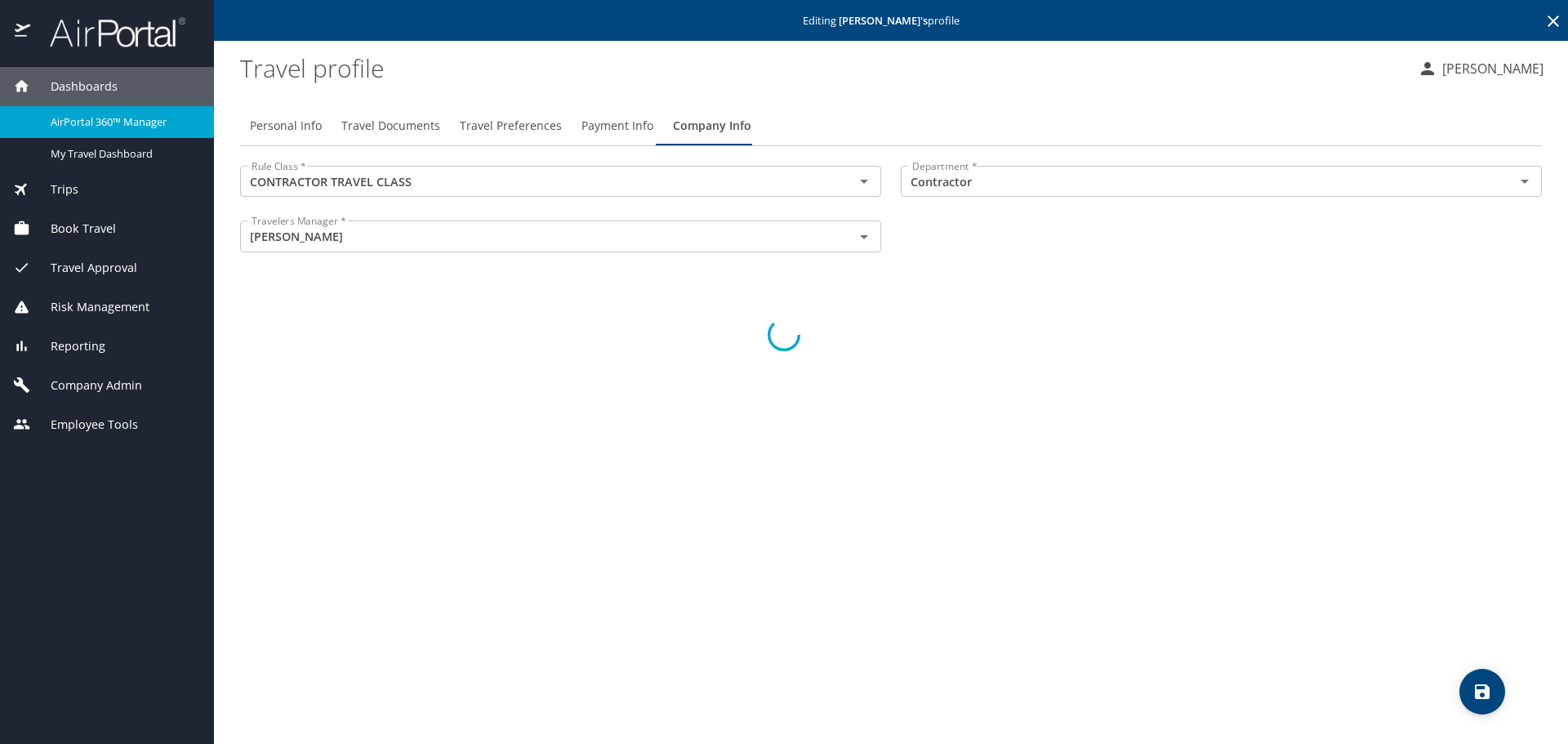
select select "US"
select select "HR"
select select "US"
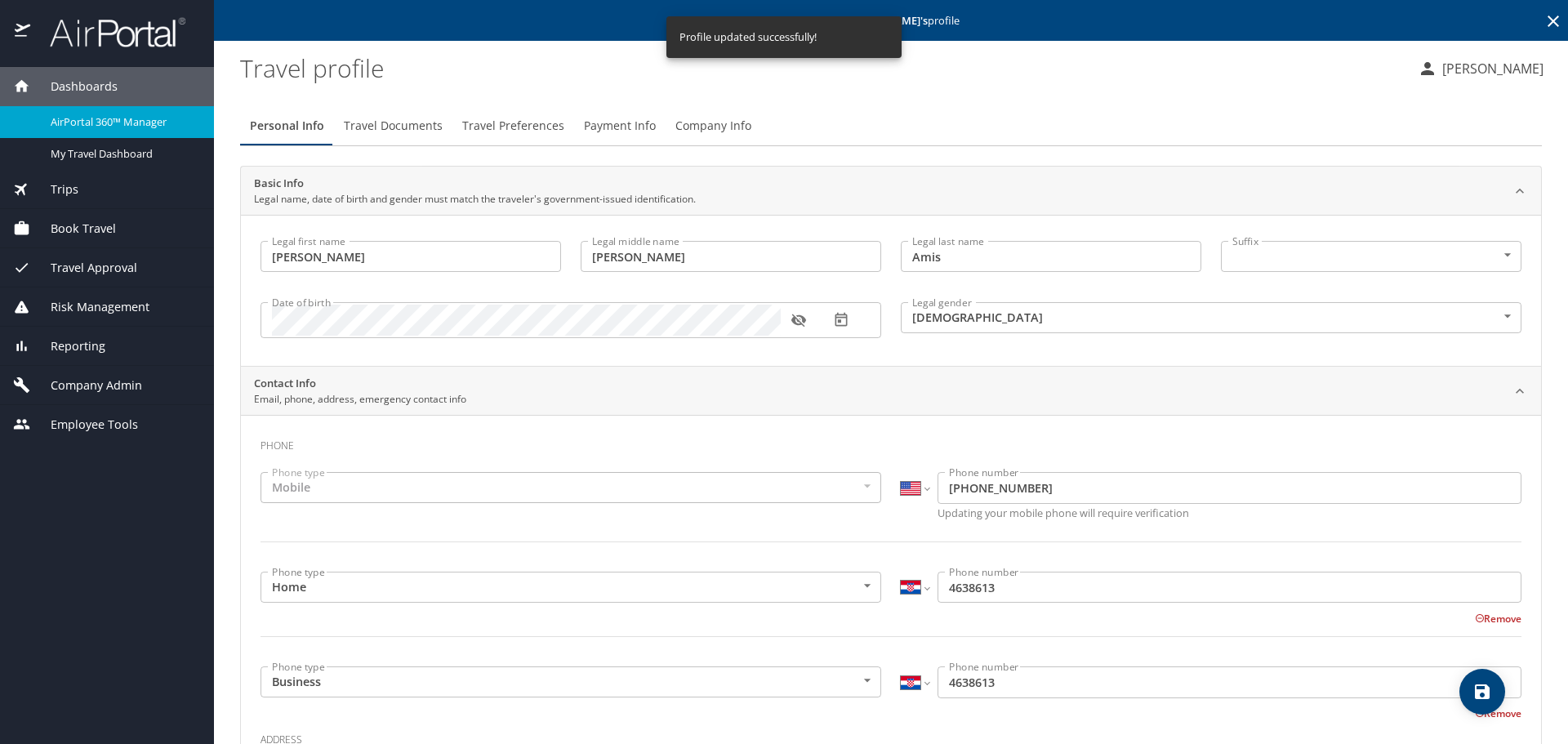
select select "US"
select select "HR"
click at [1544, 24] on icon at bounding box center [1553, 20] width 19 height 19
click at [119, 389] on span "Company Admin" at bounding box center [86, 385] width 112 height 18
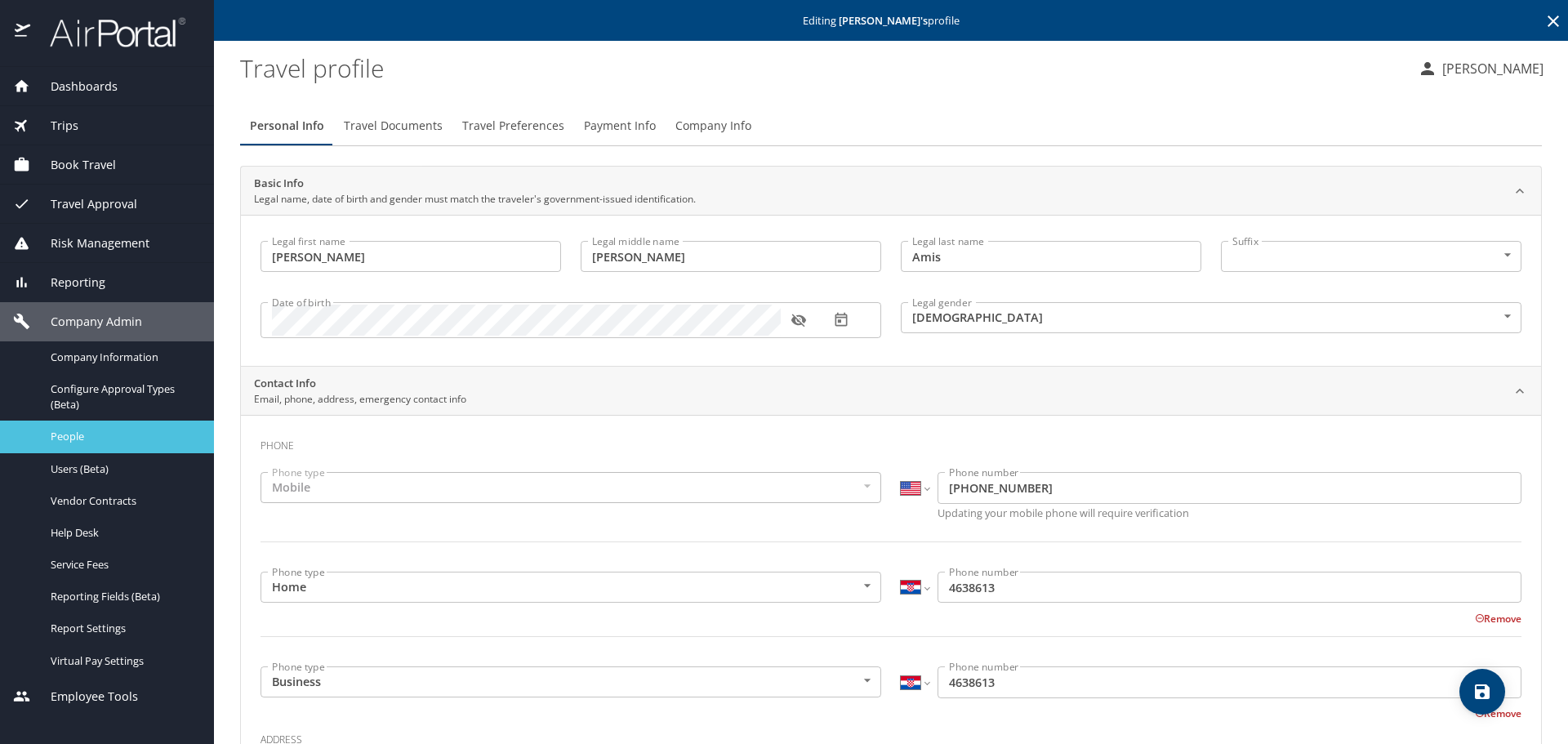
click at [103, 447] on link "People" at bounding box center [107, 436] width 214 height 32
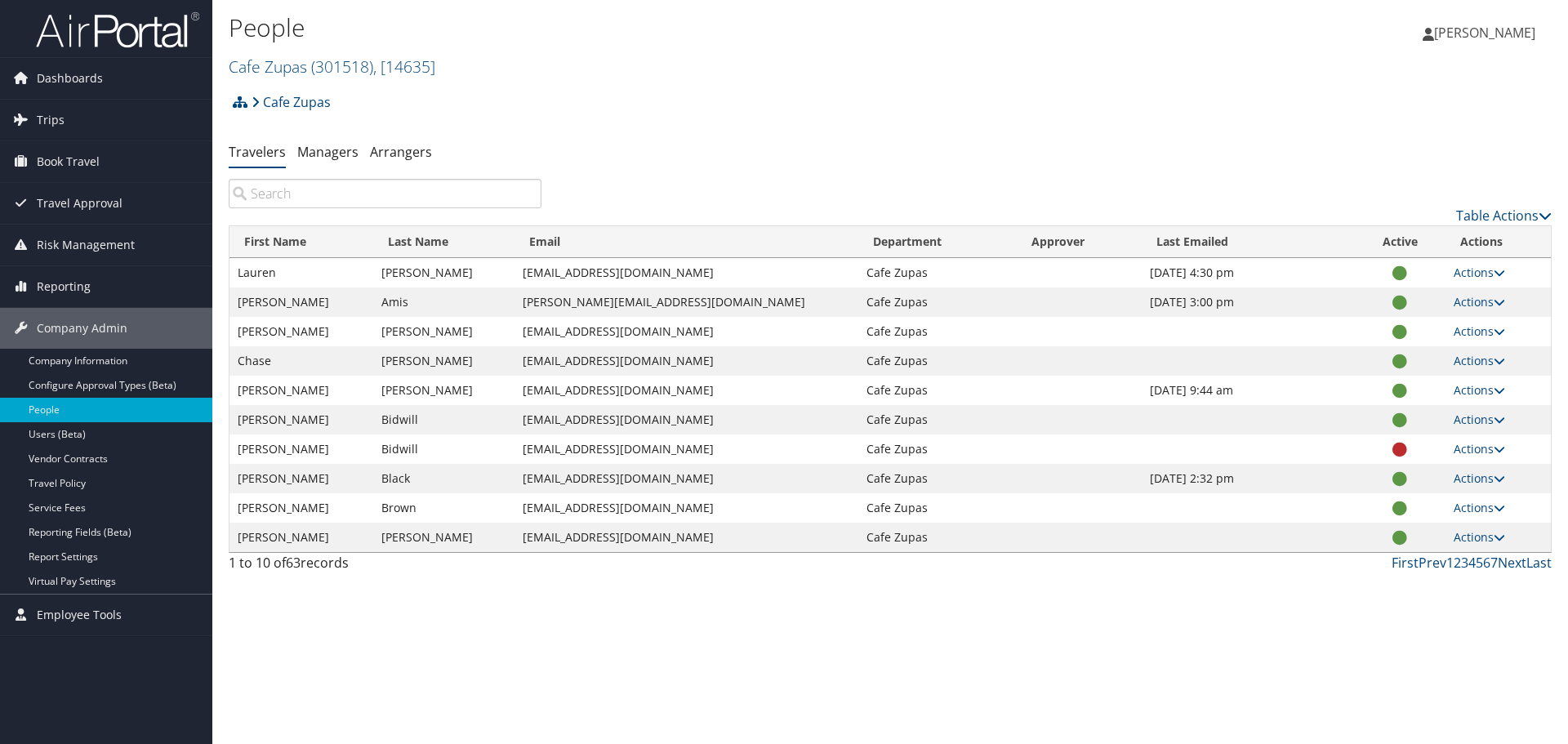
click at [289, 189] on input "search" at bounding box center [386, 194] width 313 height 30
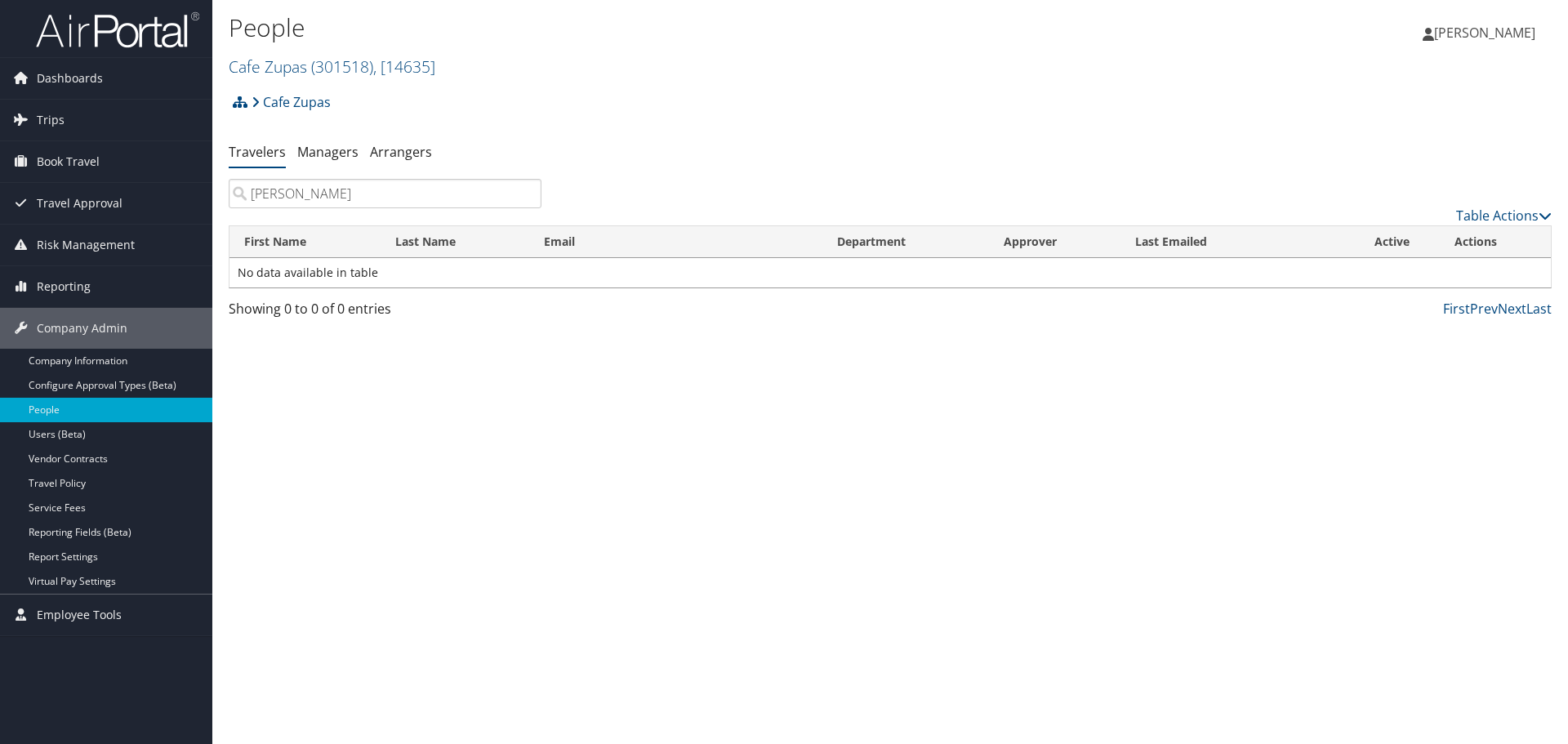
click at [265, 195] on input "[PERSON_NAME]" at bounding box center [386, 194] width 313 height 30
click at [265, 196] on input "[PERSON_NAME]" at bounding box center [386, 194] width 313 height 30
drag, startPoint x: 436, startPoint y: 200, endPoint x: 116, endPoint y: 209, distance: 320.1
click at [121, 210] on div "Dashboards AirPortal 360™ (Manager) My Travel Dashboard Trips Airtinerary® Look…" at bounding box center [784, 372] width 1568 height 744
click at [272, 193] on input "[PERSON_NAME]" at bounding box center [386, 194] width 313 height 30
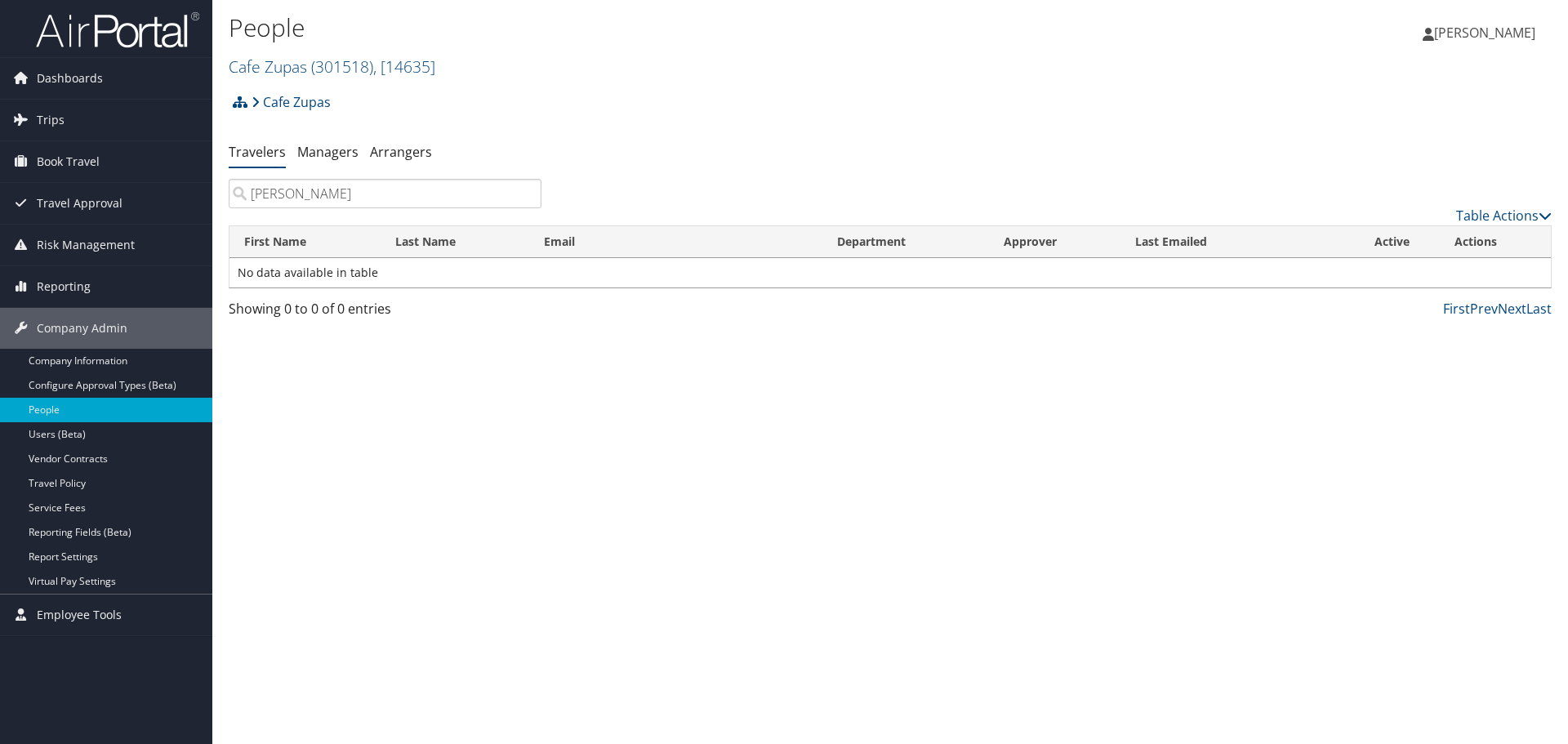
click at [272, 193] on input "[PERSON_NAME]" at bounding box center [386, 194] width 313 height 30
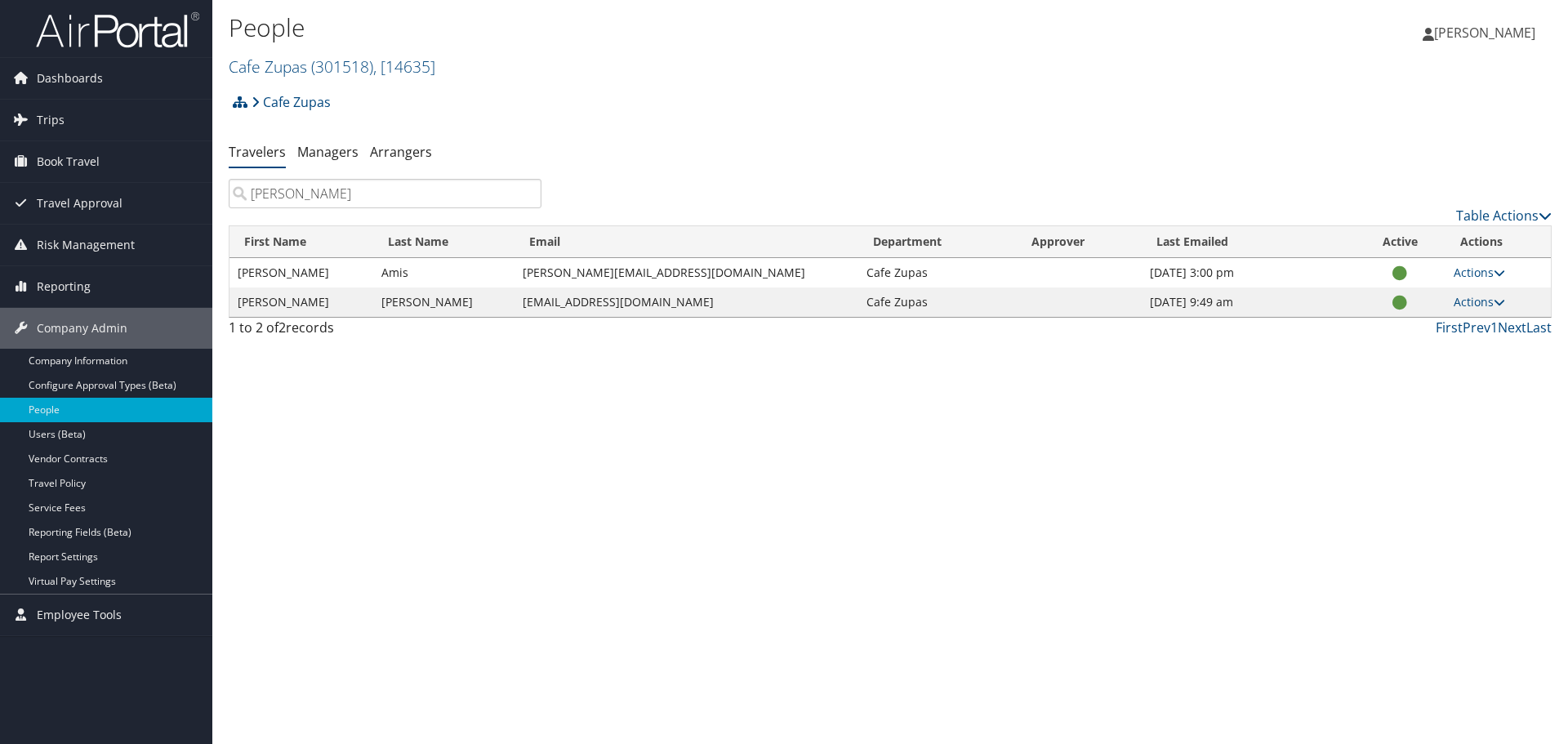
click at [284, 183] on input "[PERSON_NAME]" at bounding box center [386, 194] width 313 height 30
type input "[PERSON_NAME]"
click at [1507, 274] on td "Actions User Settings View Profile Update Department Reset User's Password" at bounding box center [1498, 273] width 106 height 30
click at [1498, 276] on icon at bounding box center [1499, 272] width 11 height 11
click at [1465, 322] on link "View Profile" at bounding box center [1422, 324] width 150 height 28
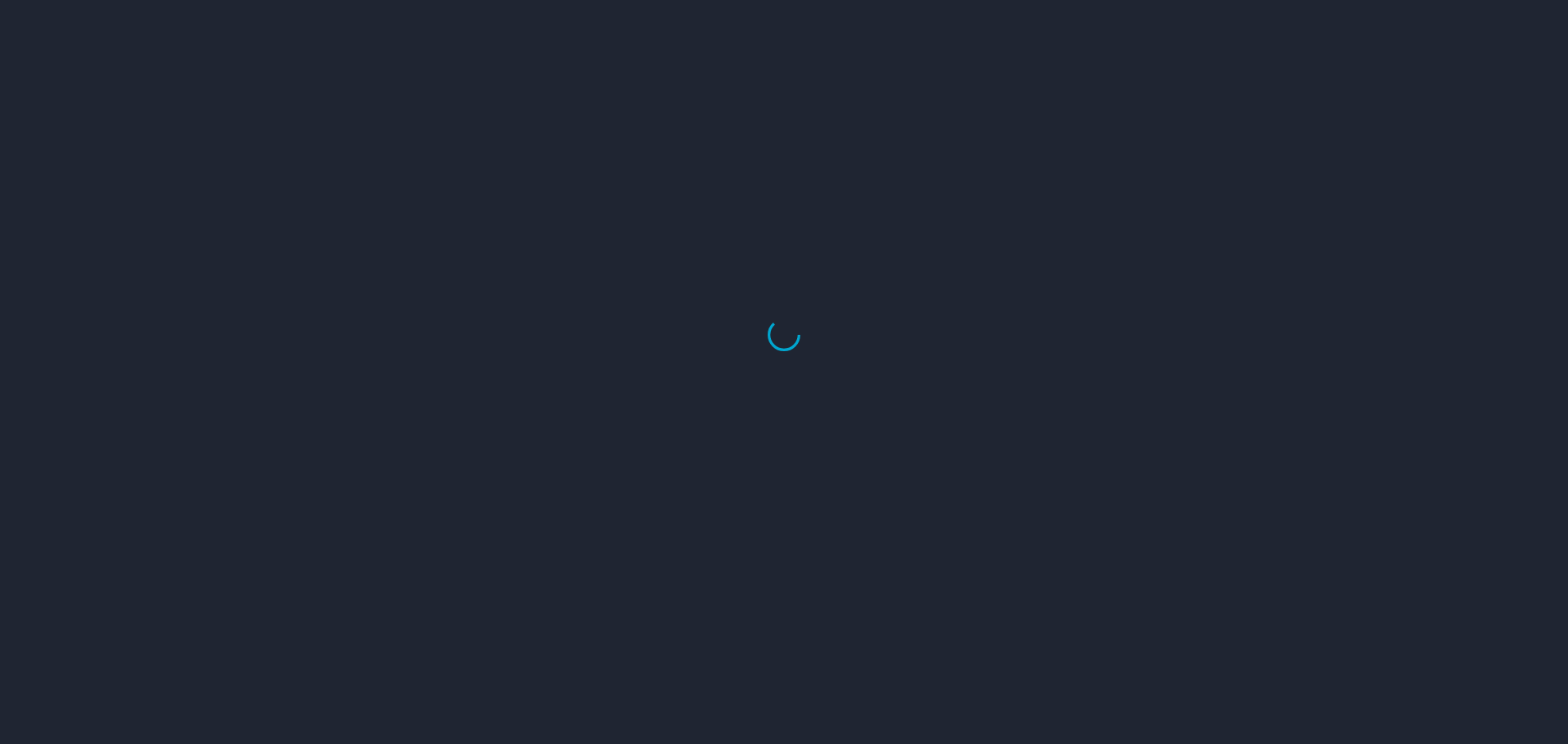
select select "US"
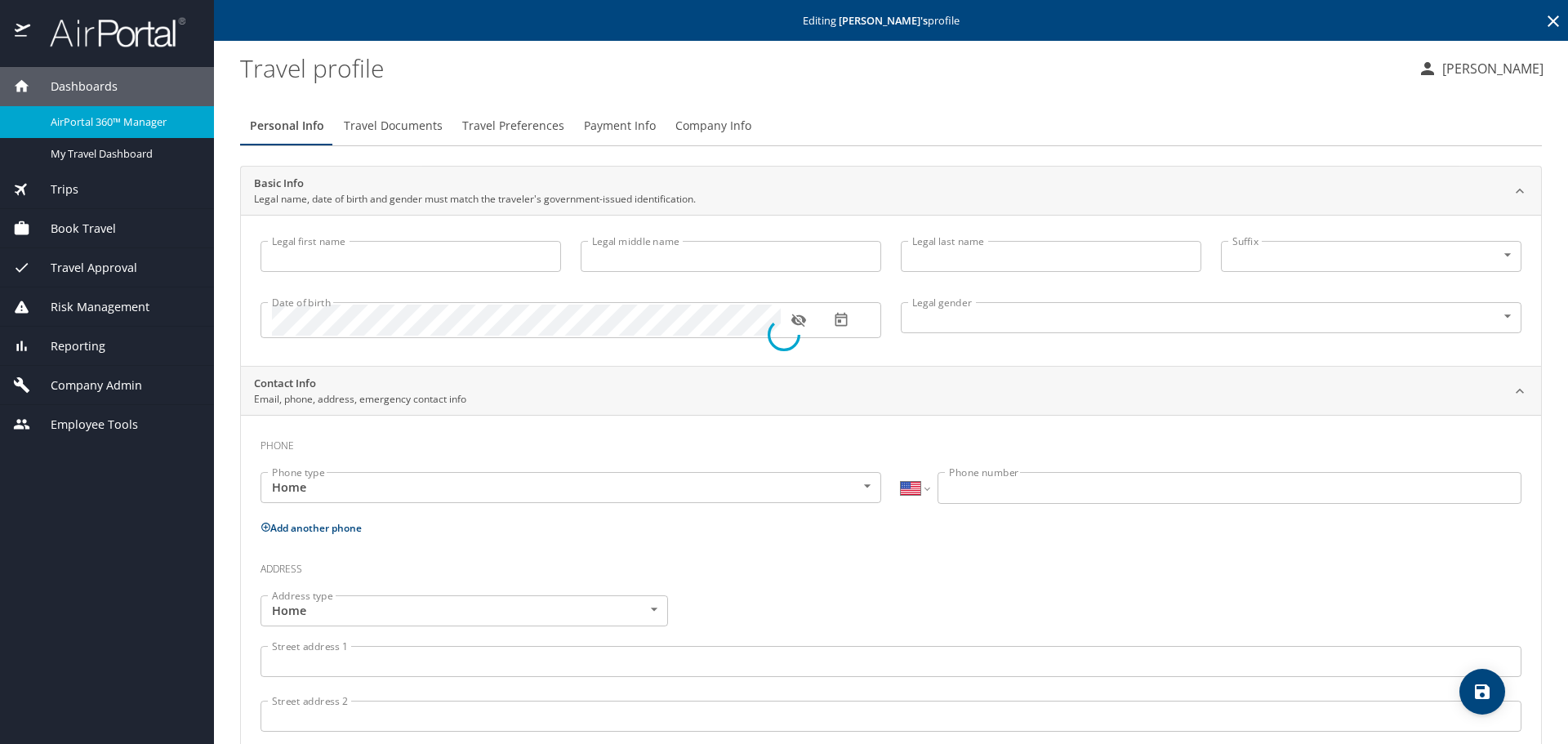
type input "[PERSON_NAME]"
type input "Amis"
type input "[DEMOGRAPHIC_DATA]"
select select "US"
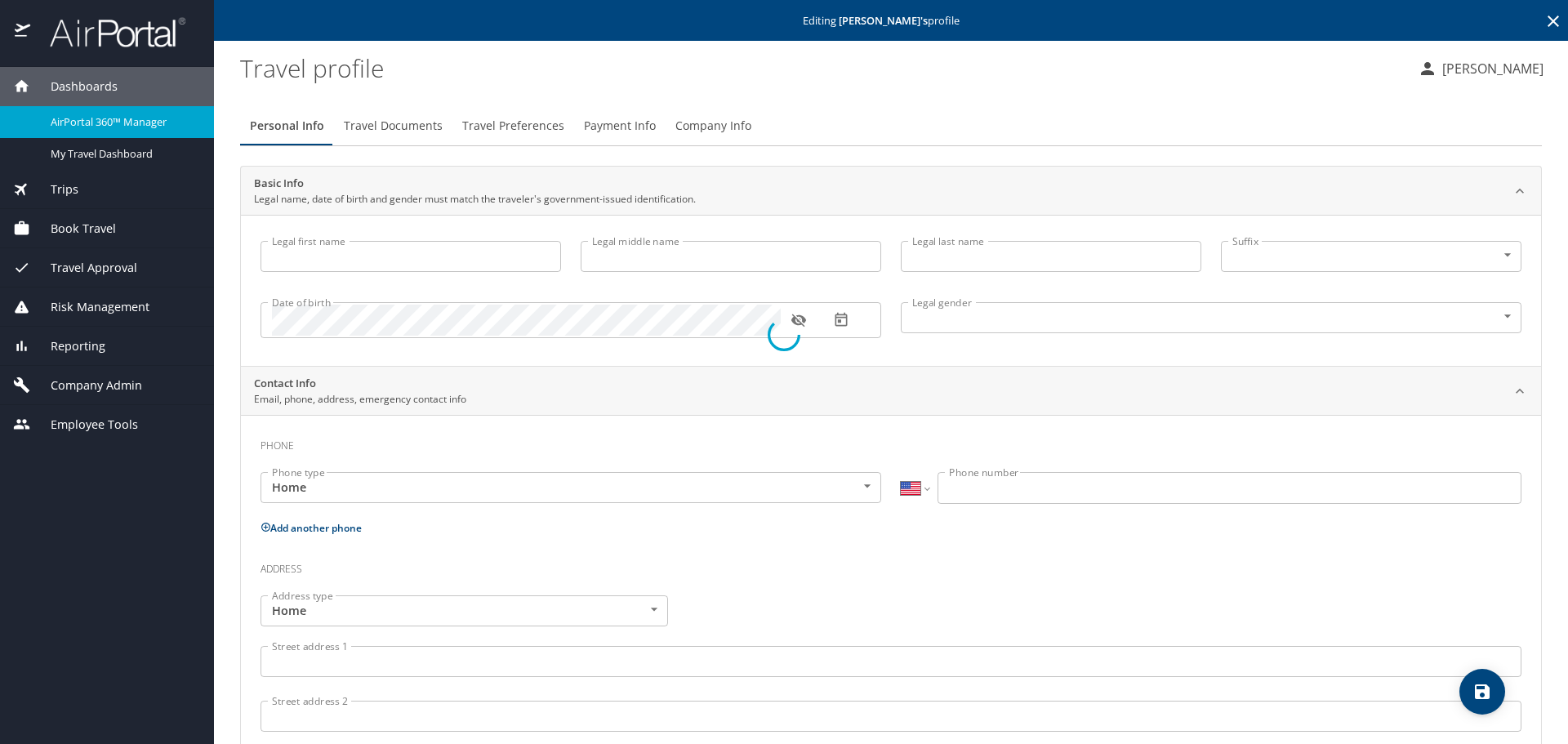
select select "HR"
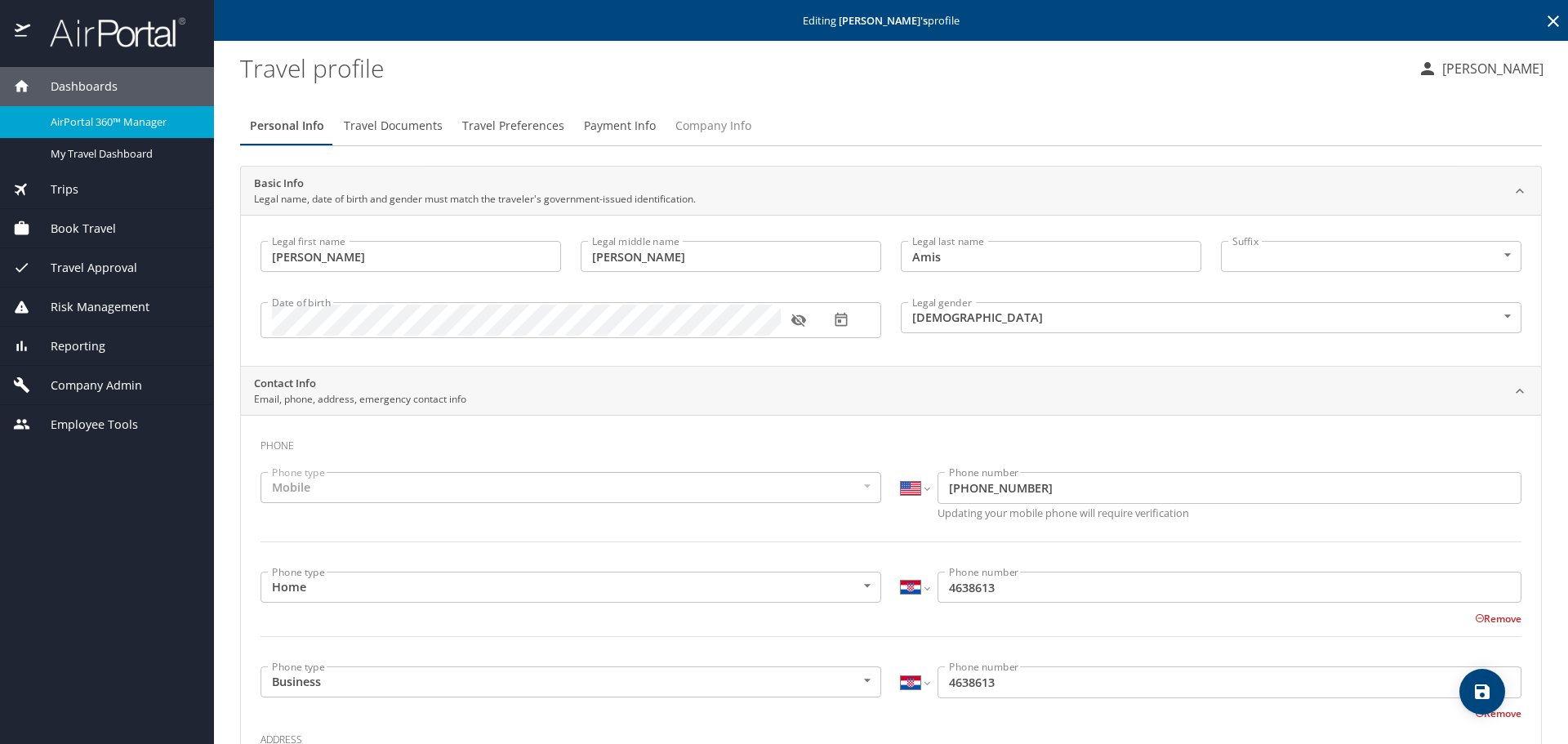
click at [683, 131] on span "Company Info" at bounding box center [714, 126] width 76 height 20
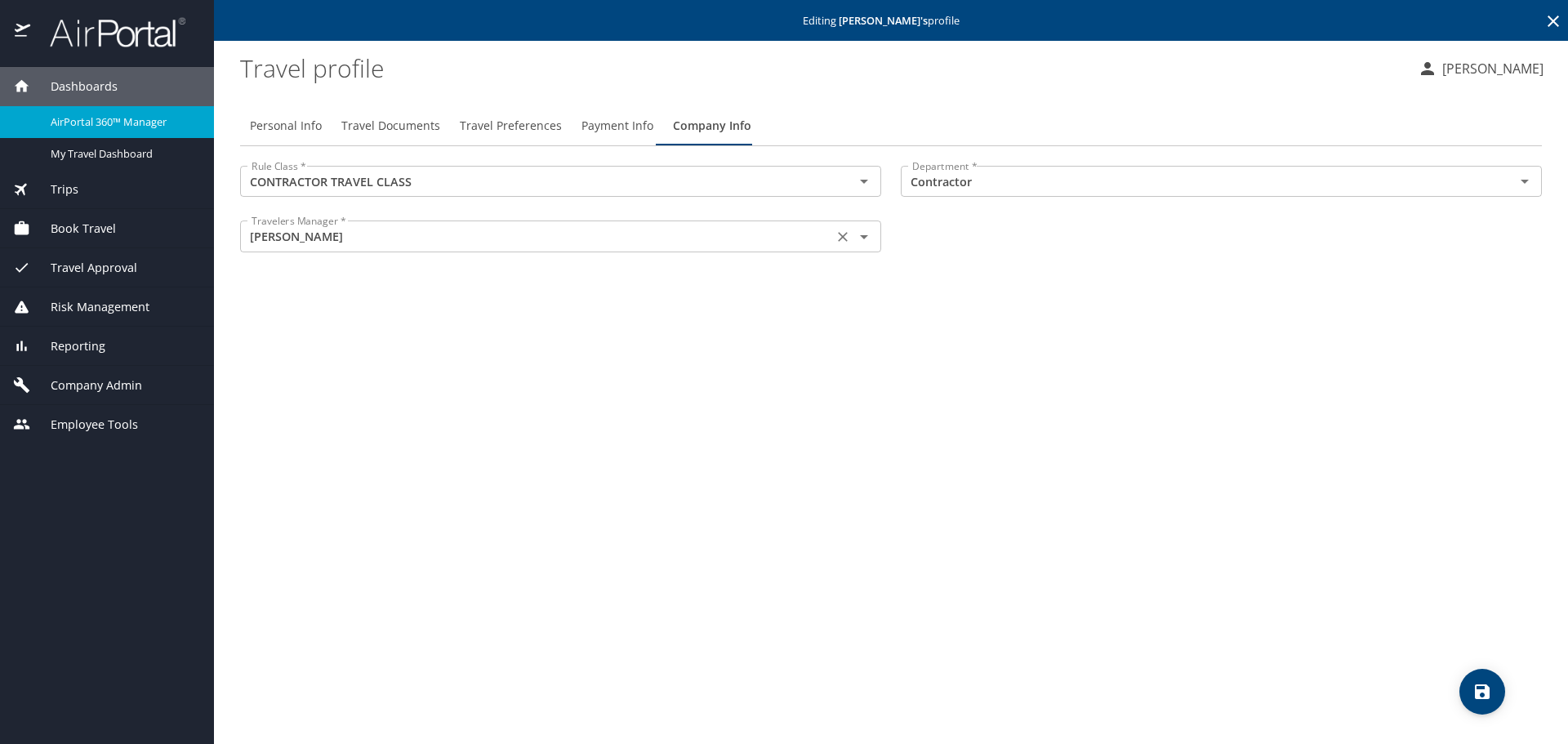
click at [524, 246] on input "Chase Bawden" at bounding box center [536, 235] width 583 height 21
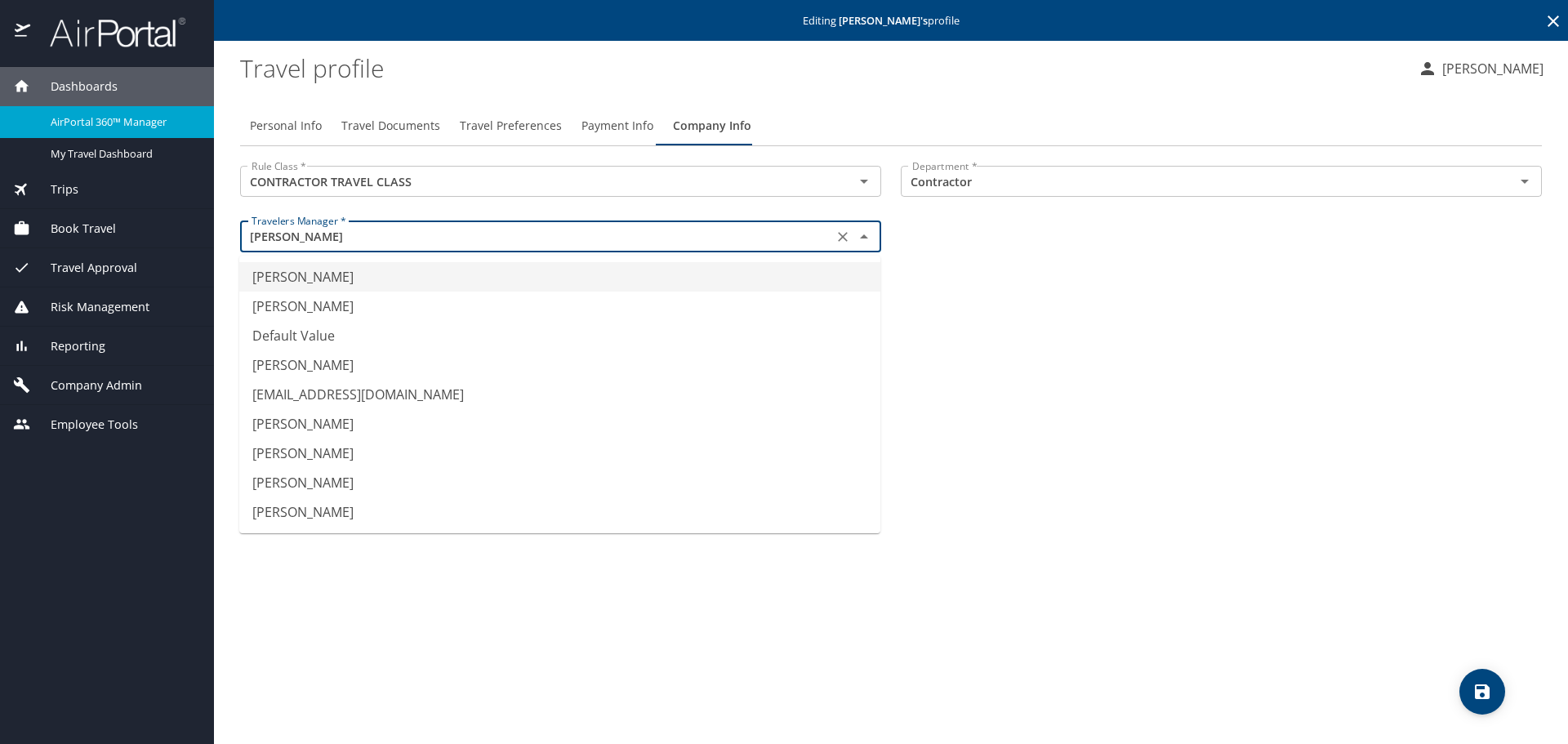
click at [522, 234] on input "Chase Bawden" at bounding box center [536, 235] width 583 height 21
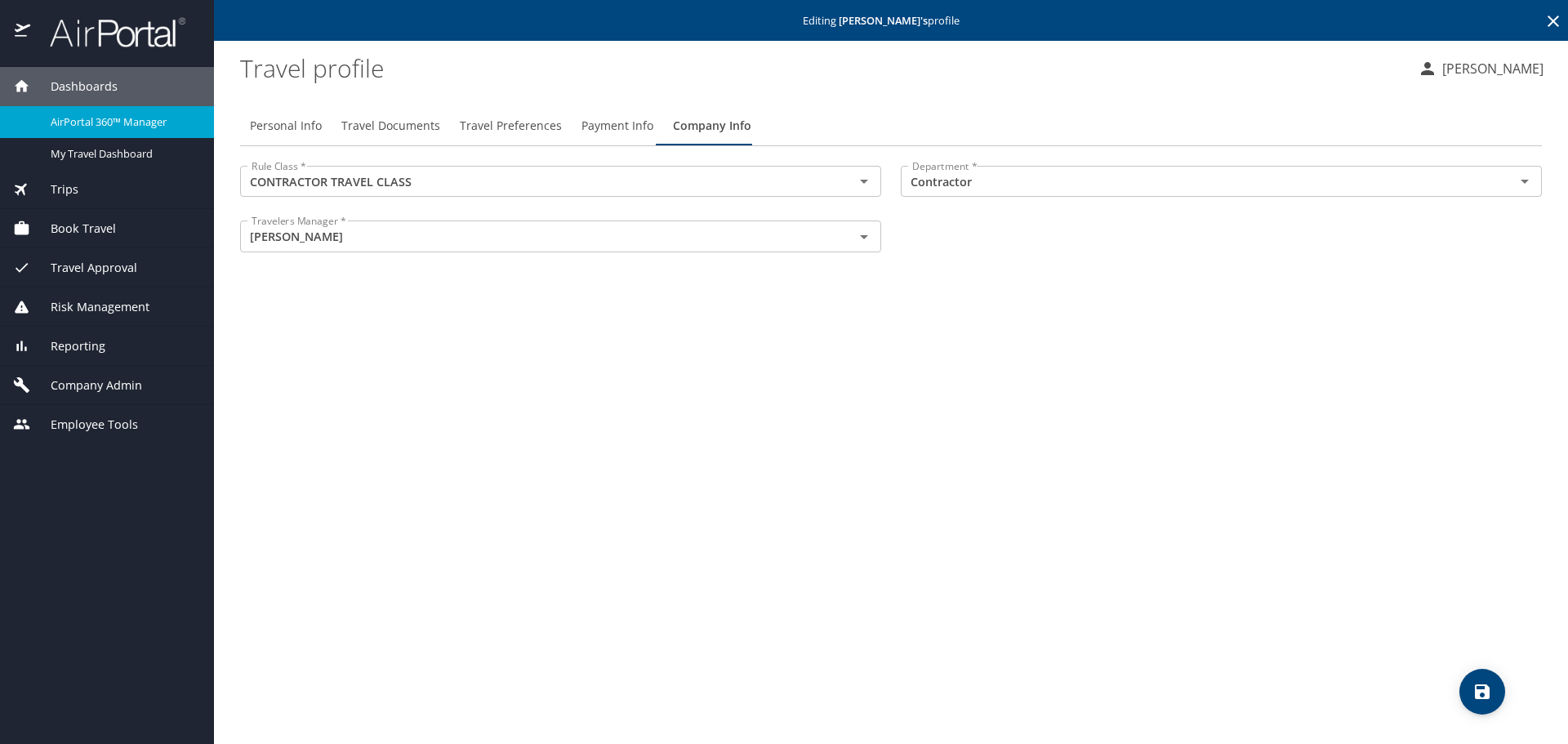
click at [1224, 305] on div "Personal Info Travel Documents Travel Preferences Payment Info Company Info Rul…" at bounding box center [891, 418] width 1302 height 651
click at [1538, 26] on div "Editing Kevin Amis 's profile" at bounding box center [891, 20] width 1354 height 41
click at [1561, 20] on icon at bounding box center [1553, 20] width 19 height 19
